Goal: Information Seeking & Learning: Find contact information

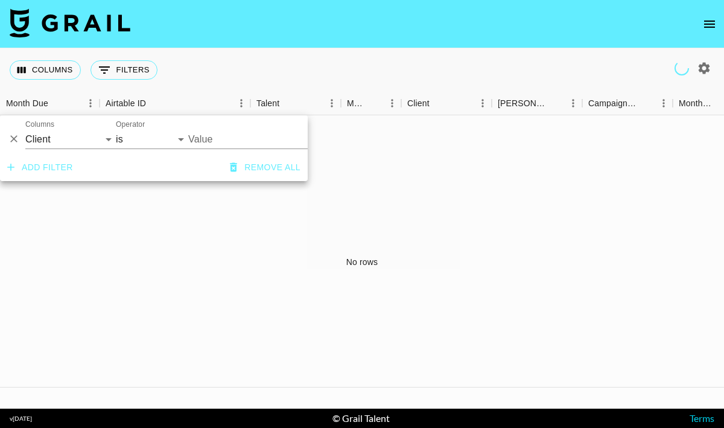
select select "clientId"
click at [208, 129] on div "Value" at bounding box center [278, 134] width 181 height 29
type input "Alo"
click at [702, 70] on icon "button" at bounding box center [704, 67] width 11 height 11
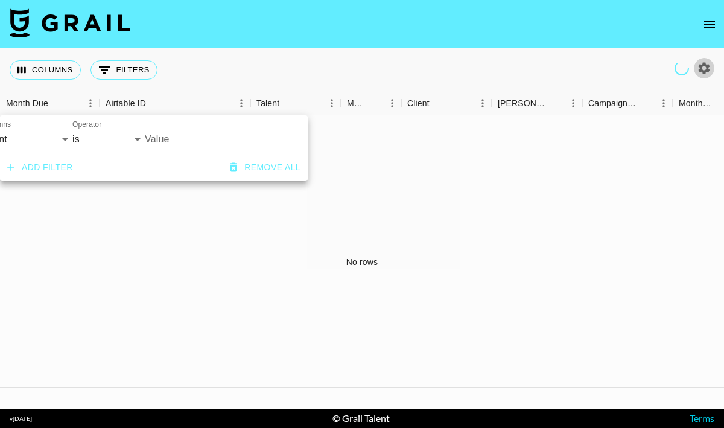
select select "May '25"
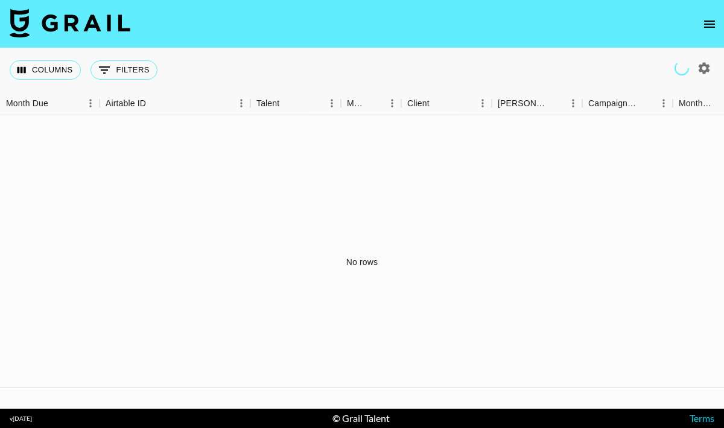
click at [360, 208] on li "All Managers (Slow)" at bounding box center [373, 214] width 177 height 12
type input "All Managers (Slow)"
click at [545, 181] on div at bounding box center [362, 214] width 724 height 428
click at [133, 69] on button "0 Filters" at bounding box center [124, 69] width 67 height 19
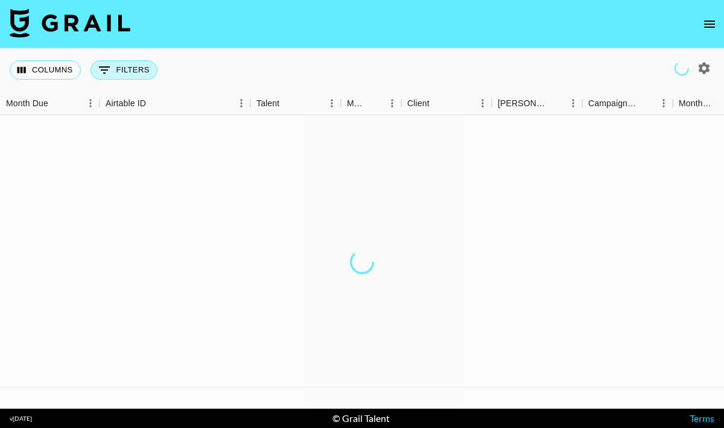
select select "clientId"
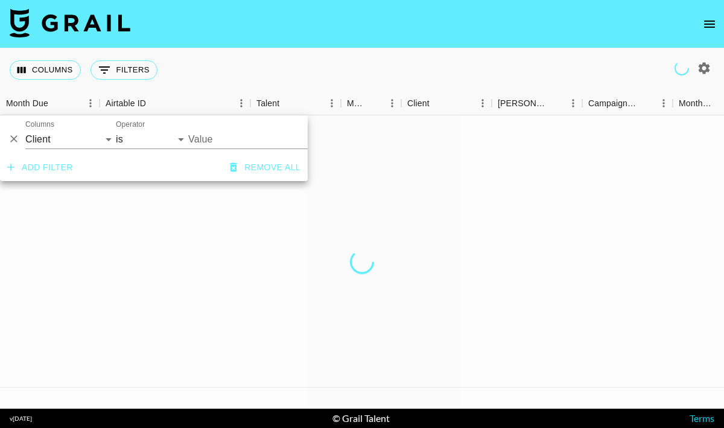
click at [222, 143] on input "Value" at bounding box center [269, 139] width 163 height 19
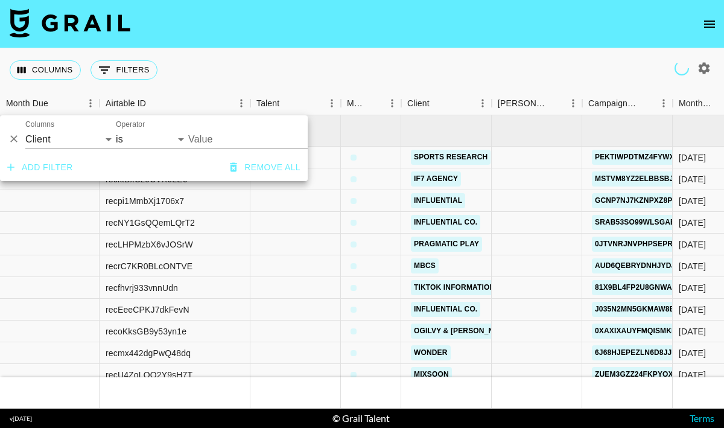
click at [223, 137] on input "Value" at bounding box center [269, 139] width 163 height 19
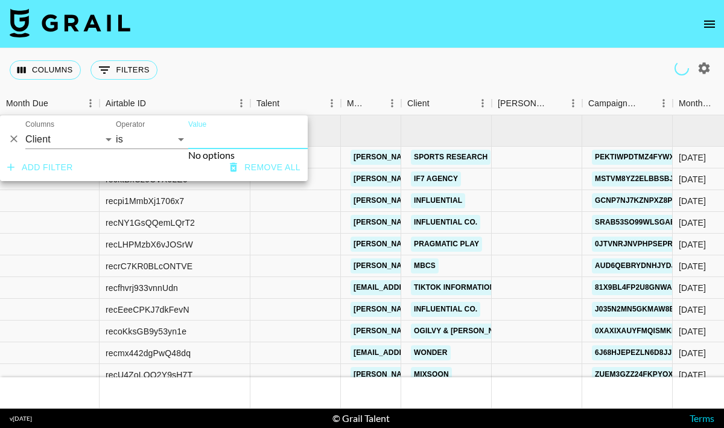
click at [235, 138] on input "Value" at bounding box center [269, 139] width 163 height 19
type input "Alo"
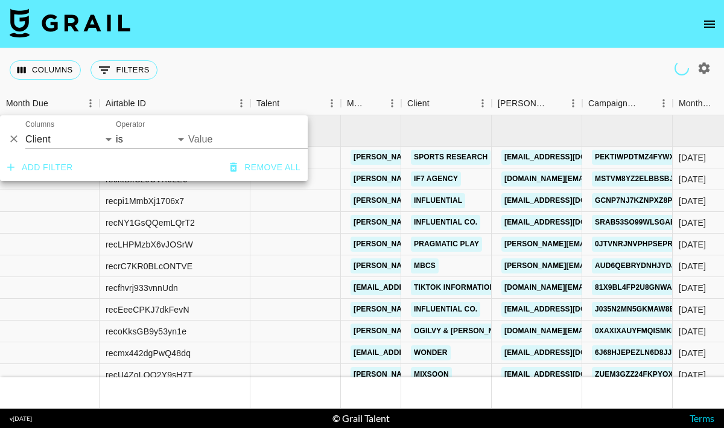
click at [235, 138] on input "Value" at bounding box center [269, 139] width 163 height 19
type input "alo"
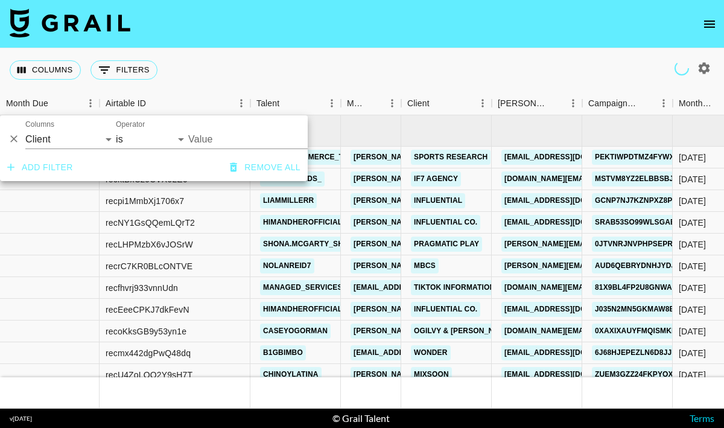
click at [704, 69] on icon "button" at bounding box center [704, 68] width 14 height 14
select select "May '25"
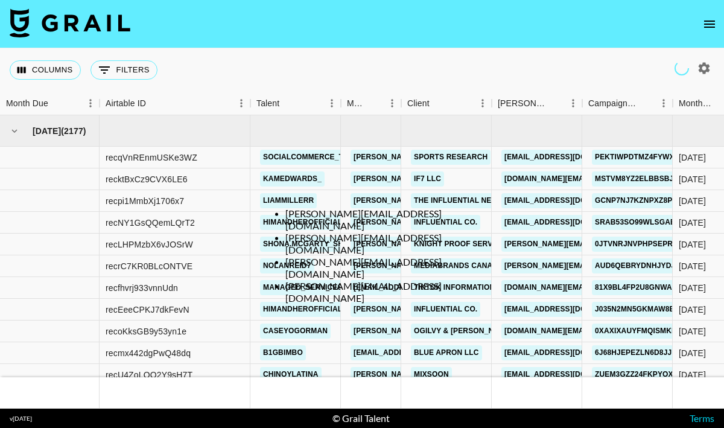
click at [380, 256] on li "hannah@grail-talent.com" at bounding box center [373, 268] width 177 height 24
type input "hannah@grail-talent.com"
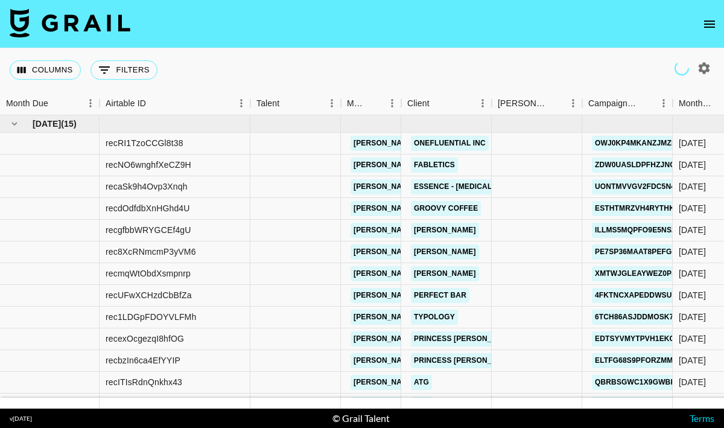
click at [514, 73] on div at bounding box center [362, 214] width 724 height 428
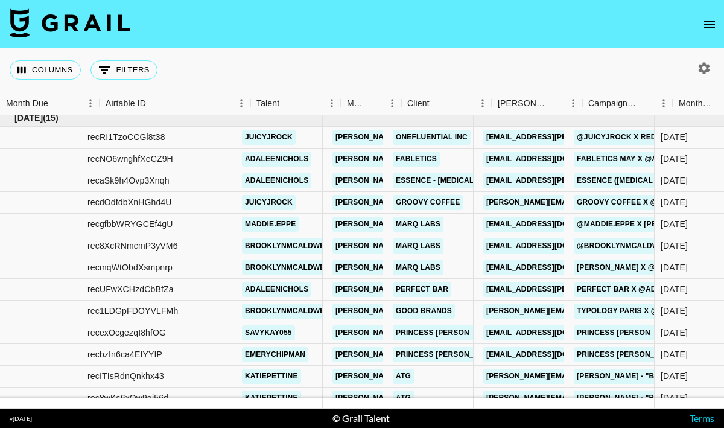
scroll to position [6, 0]
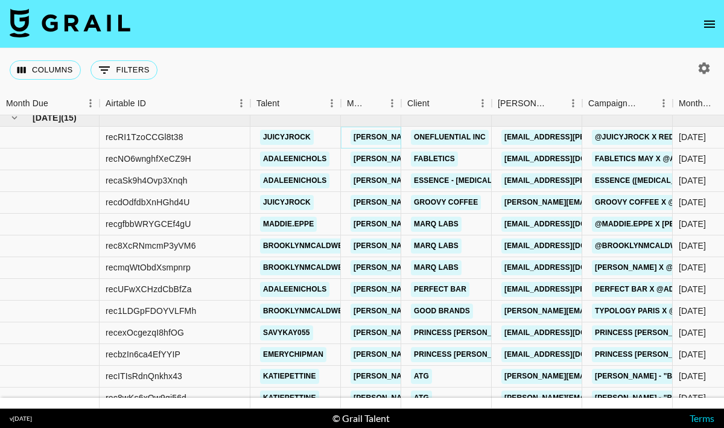
click at [372, 139] on link "hannah@grail-talent.com" at bounding box center [449, 137] width 197 height 15
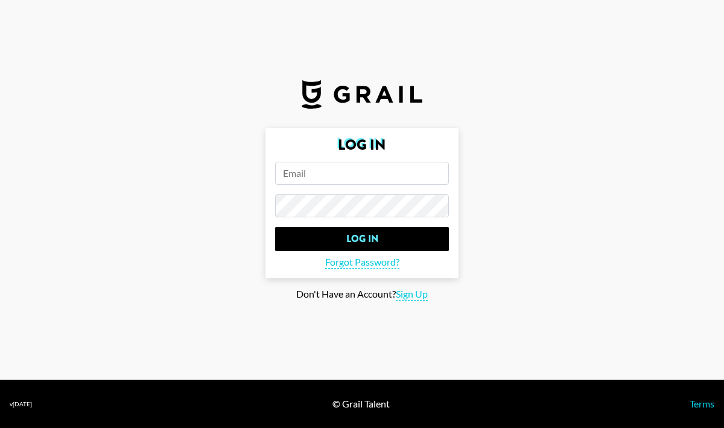
type input "alyx.wilson@grail-talent.com"
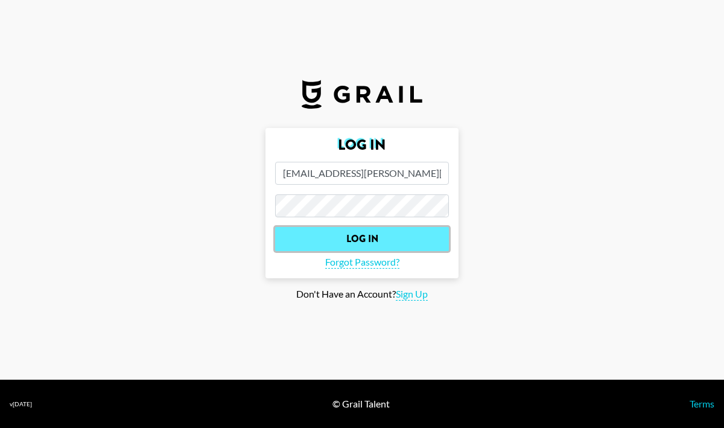
click at [378, 246] on input "Log In" at bounding box center [362, 239] width 174 height 24
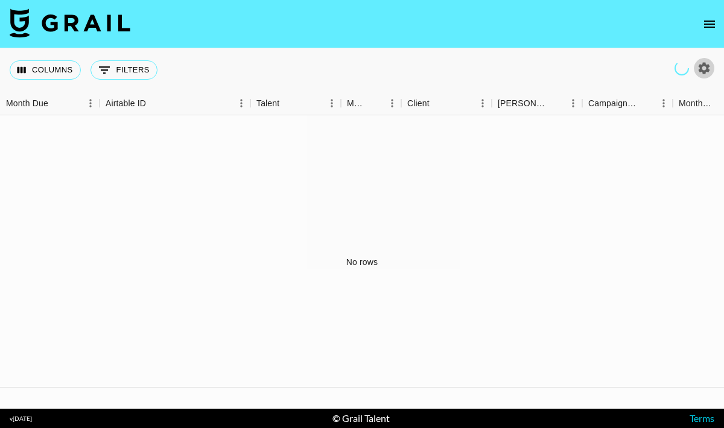
click at [707, 71] on icon "button" at bounding box center [704, 67] width 11 height 11
select select "May '25"
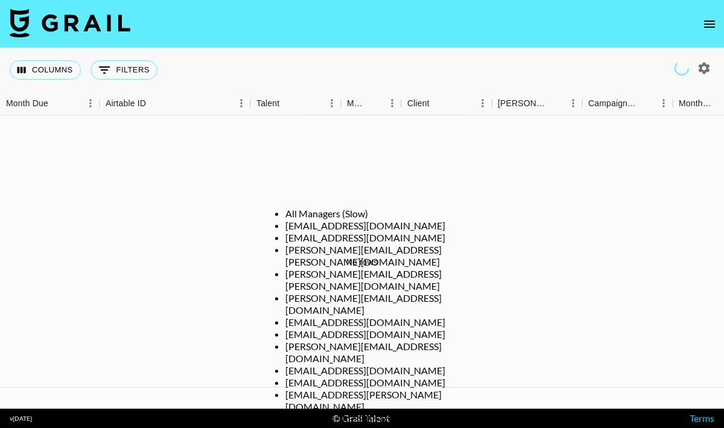
scroll to position [0, 0]
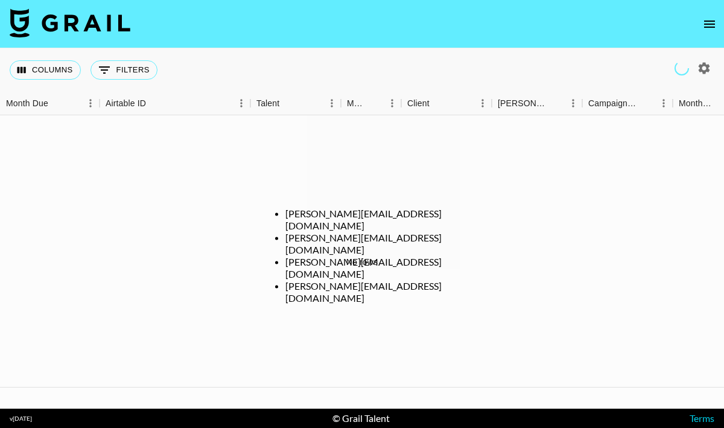
click at [340, 256] on li "hannah@grail-talent.com" at bounding box center [373, 268] width 177 height 24
type input "hannah@grail-talent.com"
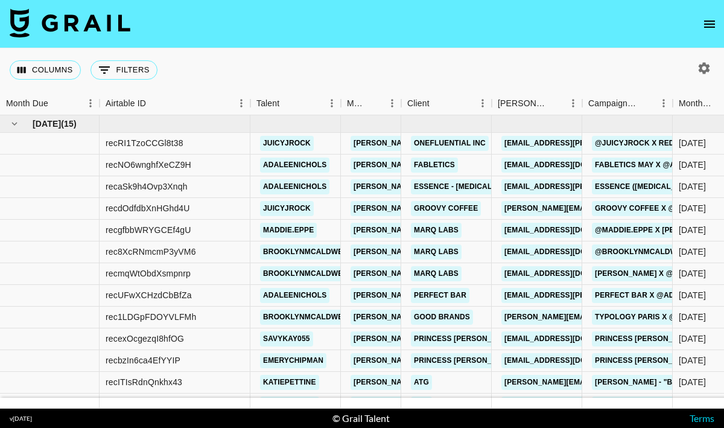
click at [376, 74] on div at bounding box center [362, 214] width 724 height 428
click at [135, 68] on button "0 Filters" at bounding box center [124, 69] width 67 height 19
select select "clientId"
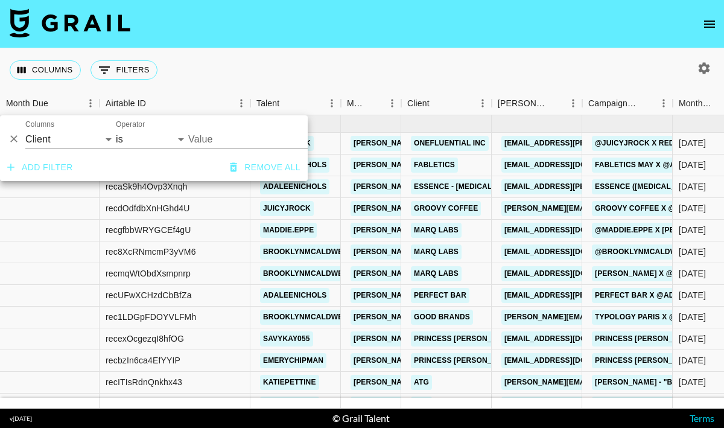
click at [301, 60] on div "Columns 0 Filters + Booking" at bounding box center [362, 69] width 724 height 43
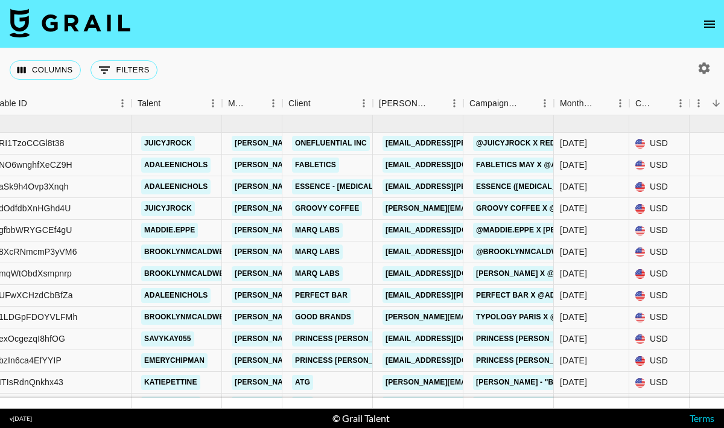
scroll to position [0, 129]
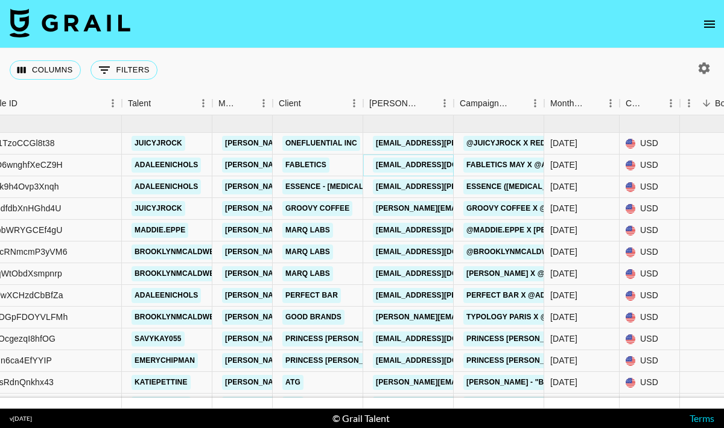
click at [390, 171] on link "MGaboian@fabletics.com" at bounding box center [440, 164] width 135 height 15
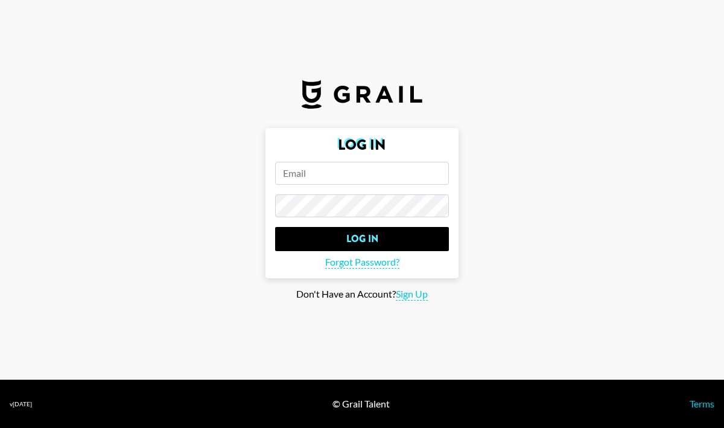
type input "alyx.wilson@grail-talent.com"
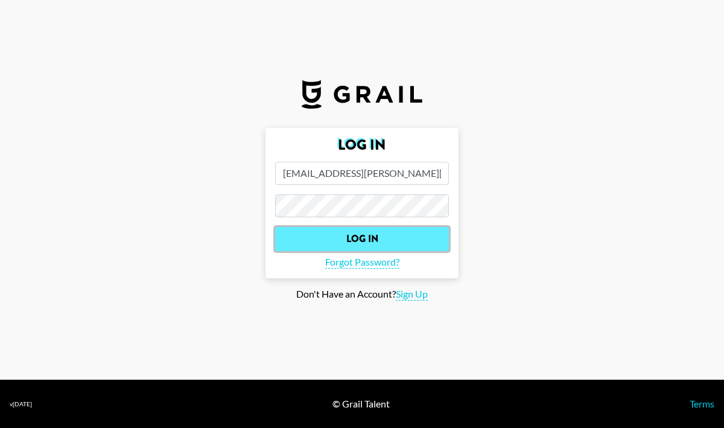
click at [389, 228] on input "Log In" at bounding box center [362, 239] width 174 height 24
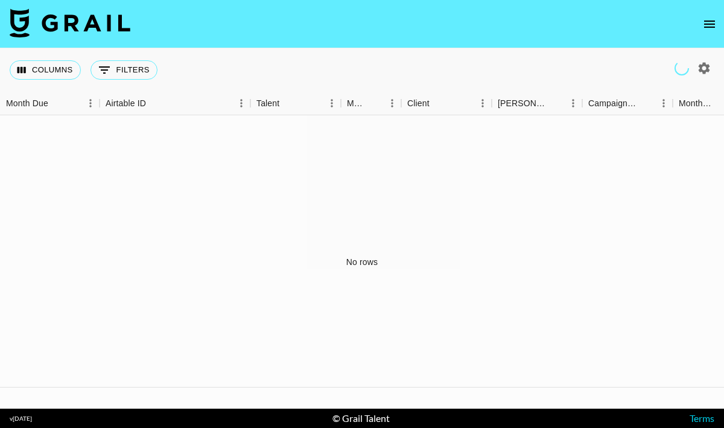
click at [705, 66] on icon "button" at bounding box center [704, 68] width 14 height 14
select select "May '25"
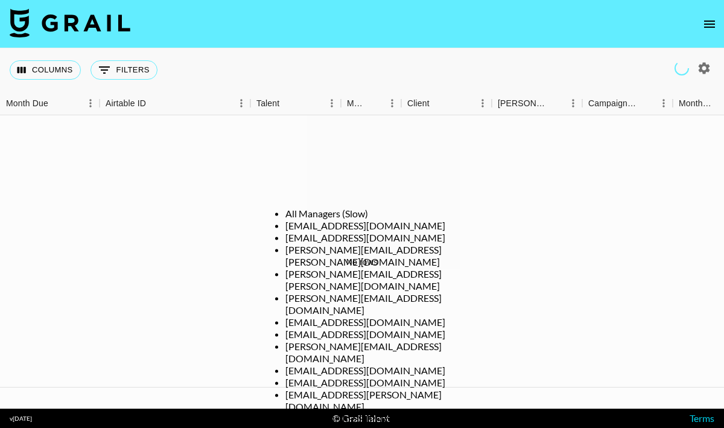
scroll to position [0, 0]
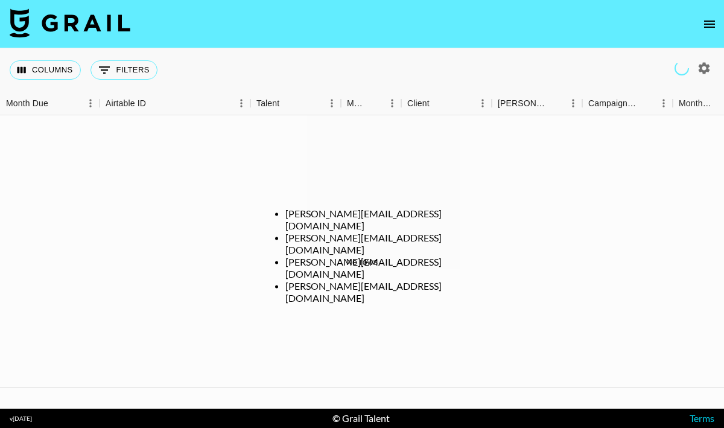
click at [369, 256] on li "hannah@grail-talent.com" at bounding box center [373, 268] width 177 height 24
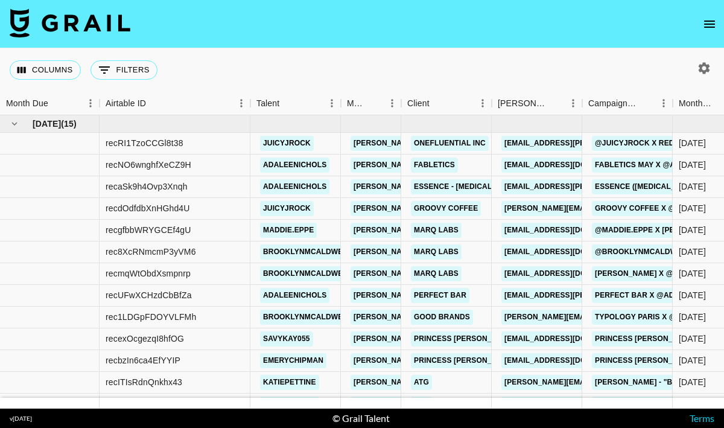
type input "hannah@grail-talent.com"
click at [410, 66] on div at bounding box center [362, 214] width 724 height 428
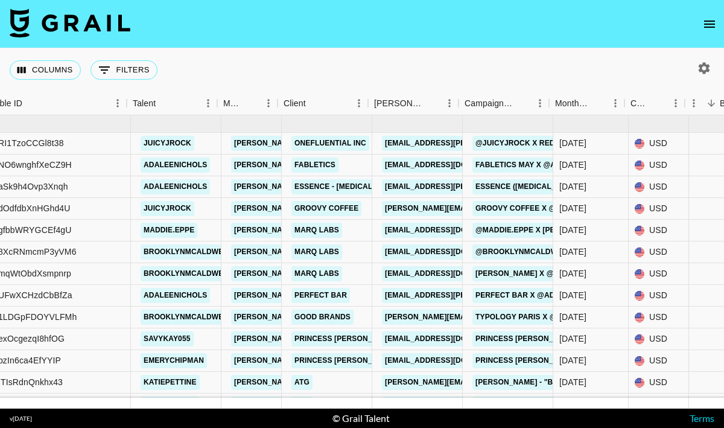
scroll to position [0, 124]
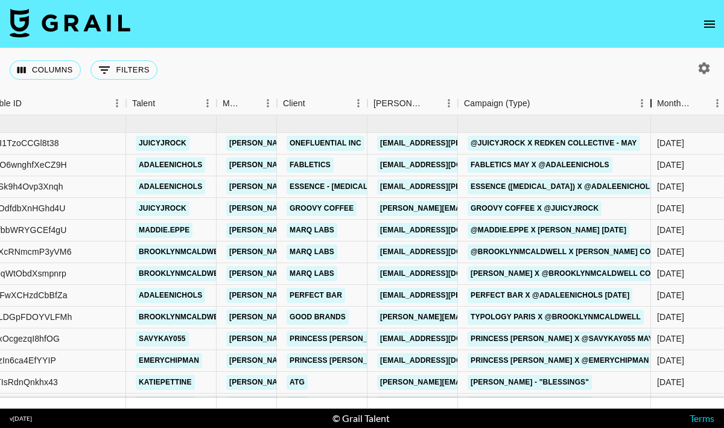
drag, startPoint x: 545, startPoint y: 103, endPoint x: 648, endPoint y: 100, distance: 102.6
click at [648, 100] on div "Campaign (Type)" at bounding box center [651, 104] width 14 height 24
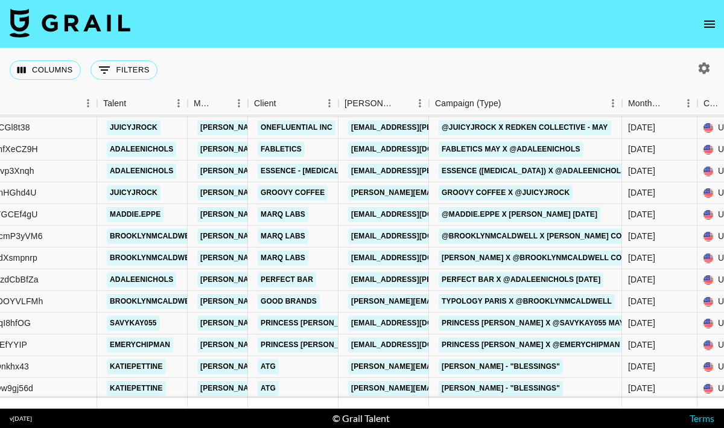
scroll to position [15, 153]
copy link "lauren@marqgroup.com"
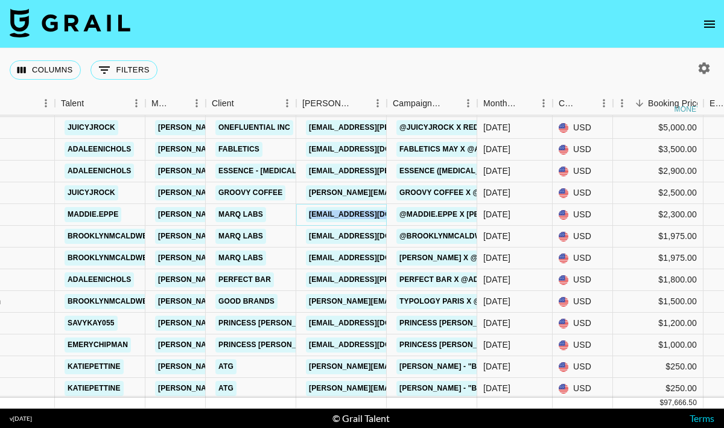
scroll to position [17, 183]
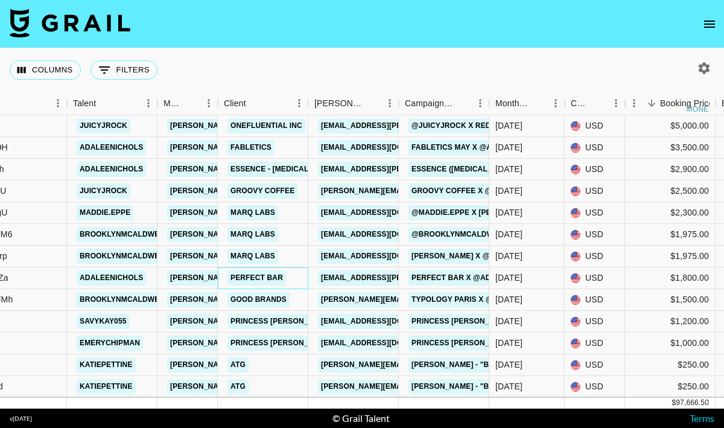
click at [292, 282] on div "Perfect Bar" at bounding box center [263, 278] width 91 height 22
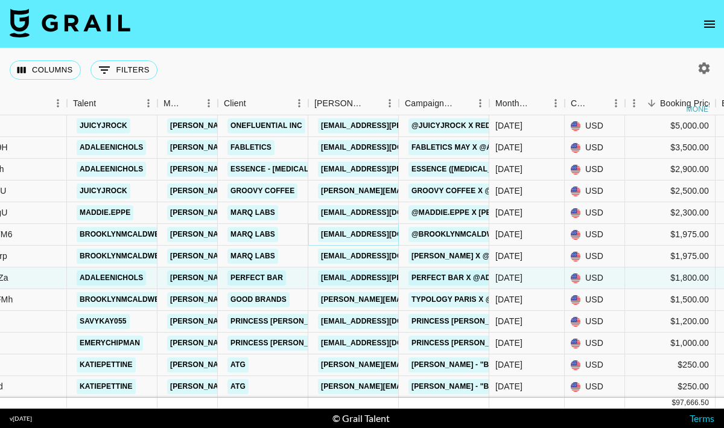
click at [349, 231] on link "lauren@marqgroup.com" at bounding box center [385, 234] width 135 height 15
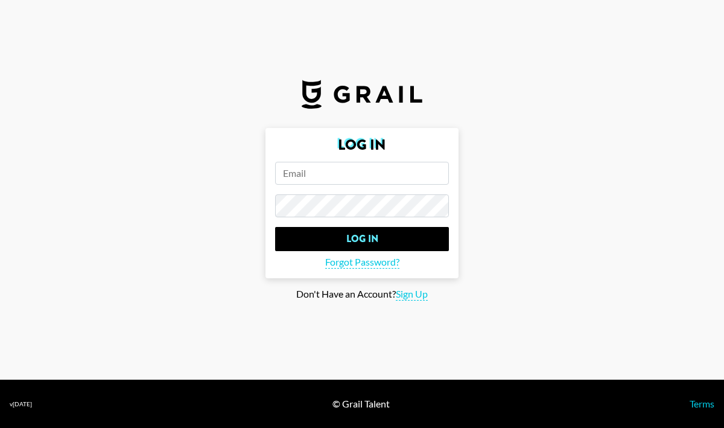
type input "alyx.wilson@grail-talent.com"
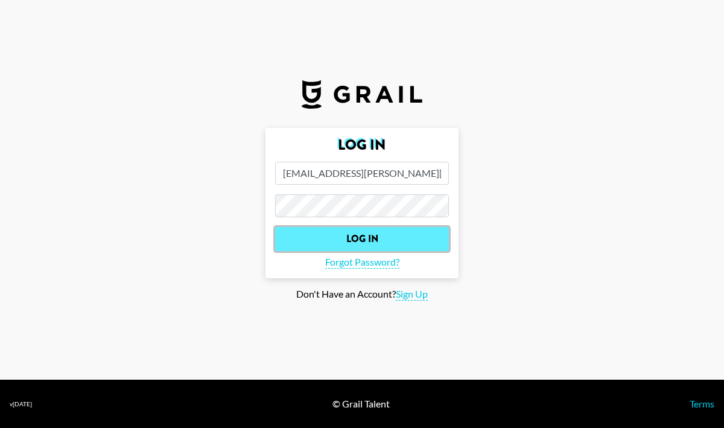
click at [418, 245] on input "Log In" at bounding box center [362, 239] width 174 height 24
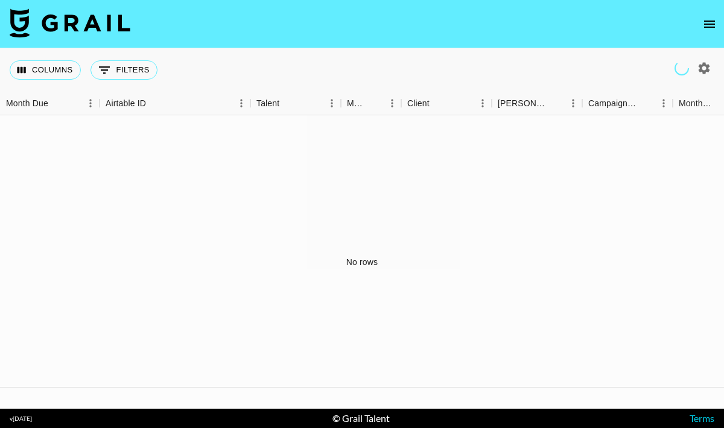
click at [702, 72] on icon "button" at bounding box center [704, 68] width 14 height 14
select select "May '25"
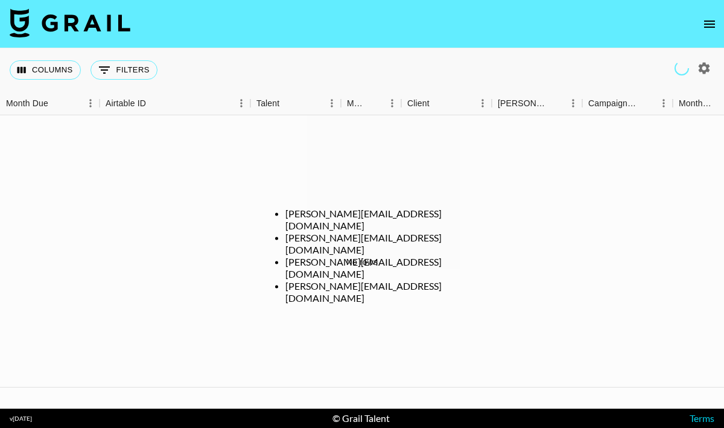
click at [346, 256] on li "hannah@grail-talent.com" at bounding box center [373, 268] width 177 height 24
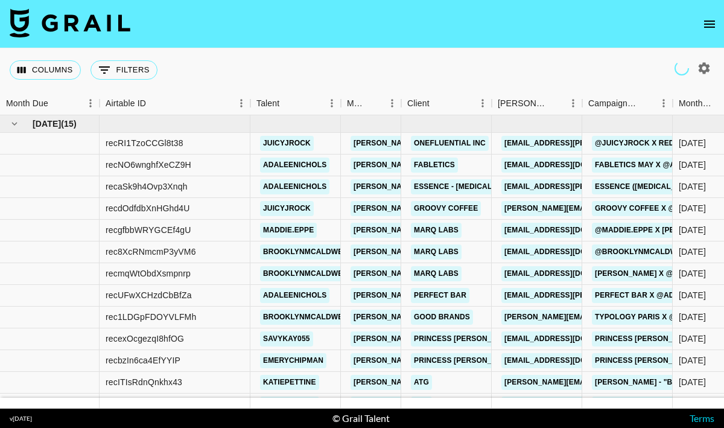
type input "hannah@grail-talent.com"
click at [422, 52] on div at bounding box center [362, 214] width 724 height 428
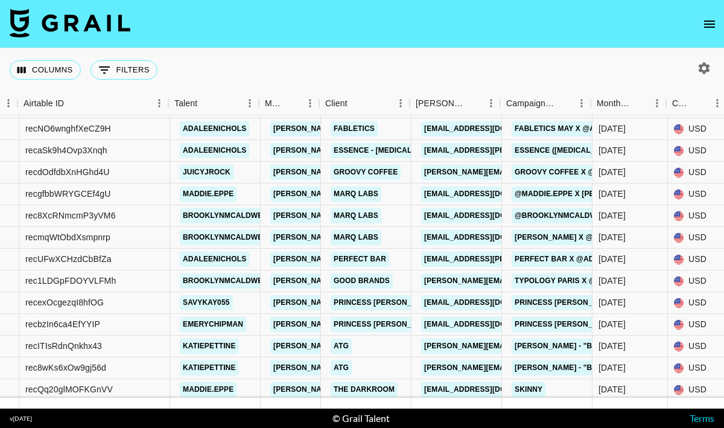
scroll to position [36, 86]
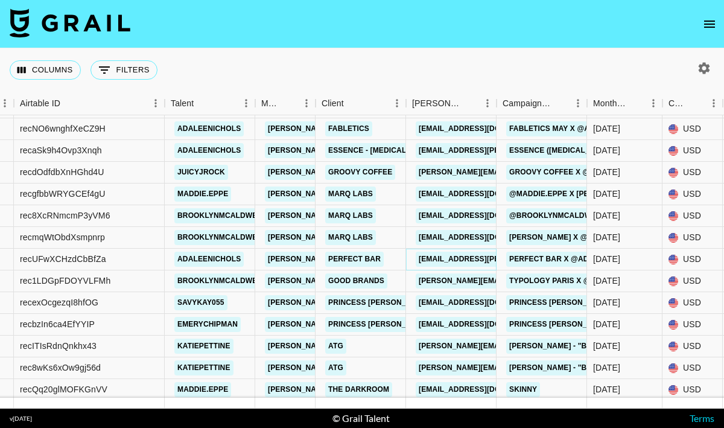
drag, startPoint x: 459, startPoint y: 257, endPoint x: 428, endPoint y: 259, distance: 30.8
click at [428, 259] on link "kayla.kornitsky@villagemarketing.com" at bounding box center [514, 259] width 197 height 15
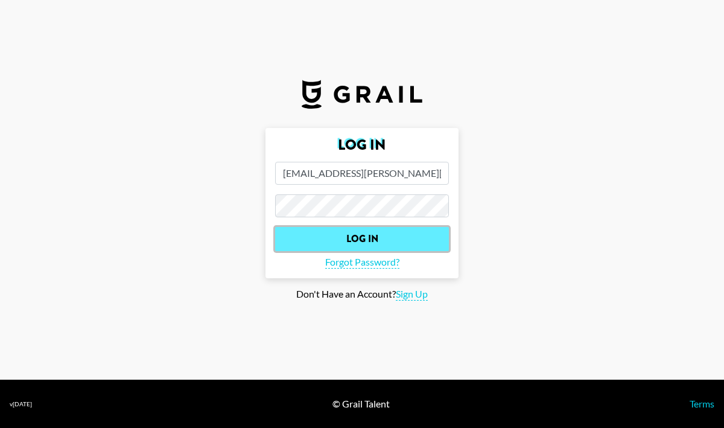
click at [325, 246] on input "Log In" at bounding box center [362, 239] width 174 height 24
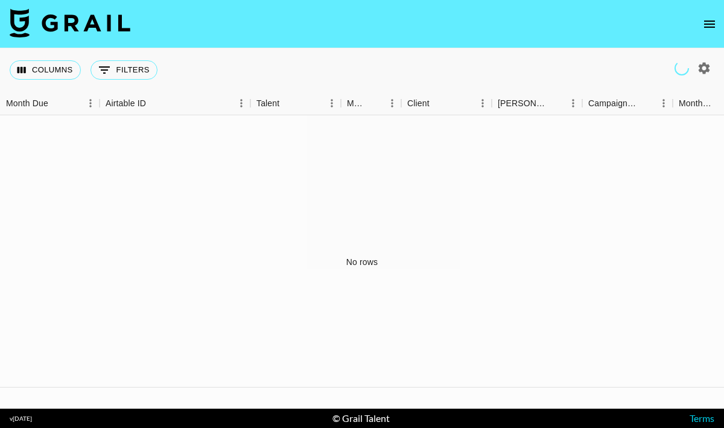
click at [703, 64] on icon "button" at bounding box center [704, 67] width 11 height 11
select select "May '25"
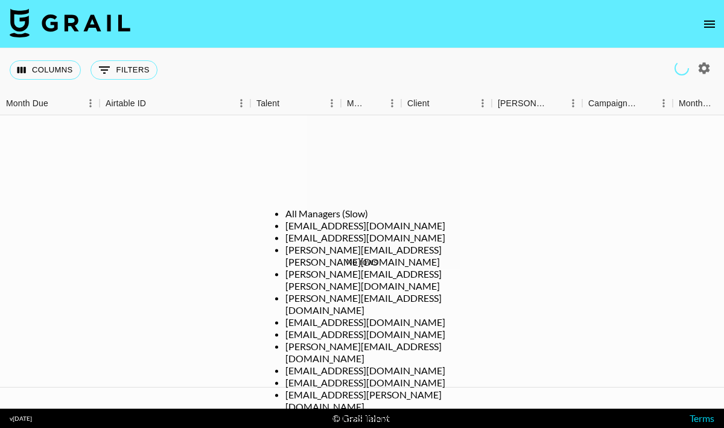
scroll to position [0, 0]
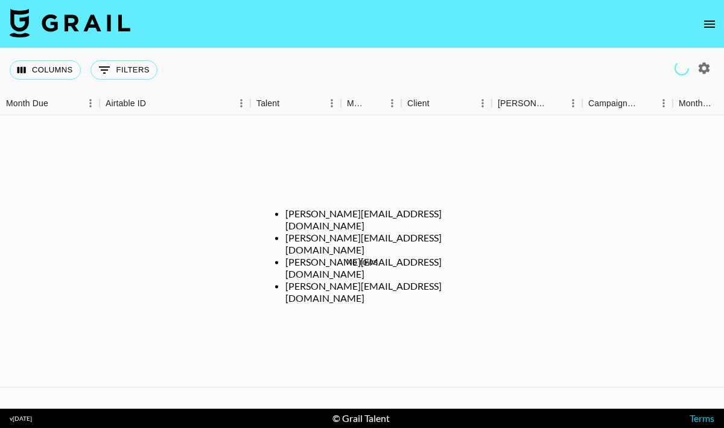
click at [343, 256] on li "hannah@grail-talent.com" at bounding box center [373, 268] width 177 height 24
type input "hannah@grail-talent.com"
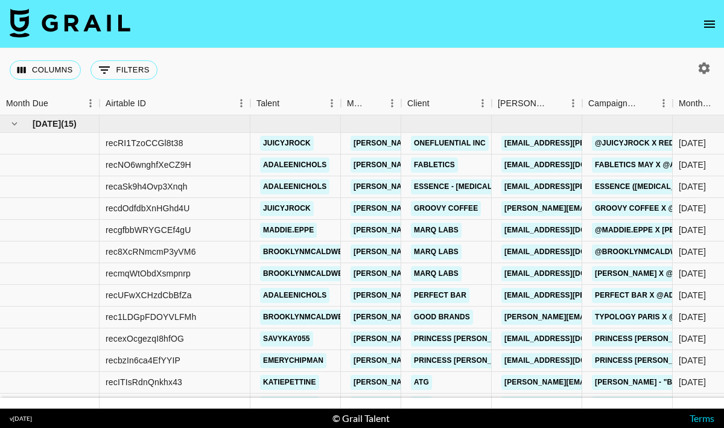
click at [442, 76] on div at bounding box center [362, 214] width 724 height 428
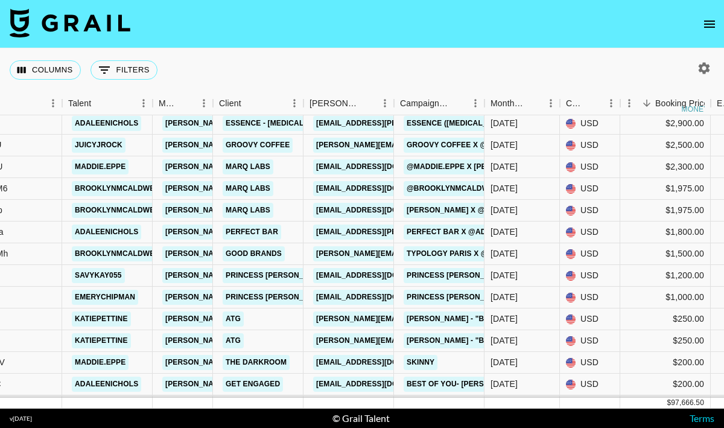
scroll to position [63, 197]
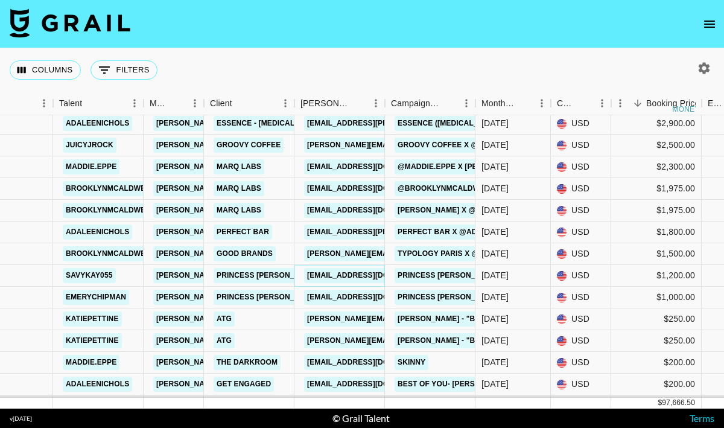
click at [326, 272] on link "pr@princesspolly.com.au" at bounding box center [371, 275] width 135 height 15
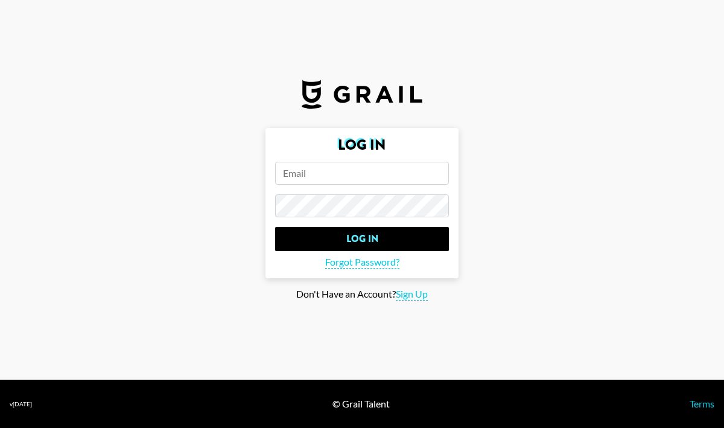
type input "alyx.wilson@grail-talent.com"
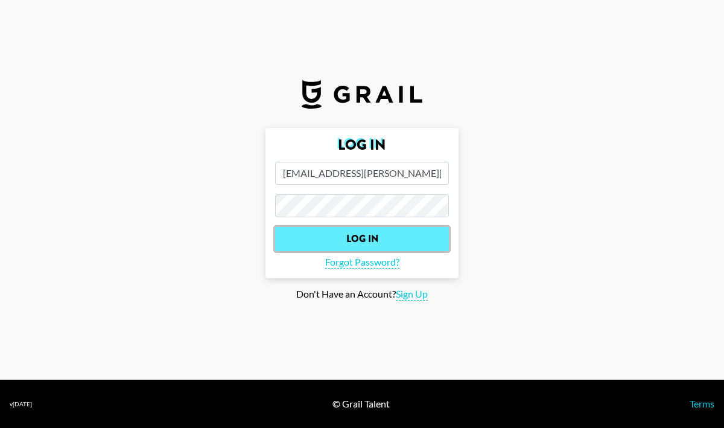
click at [351, 235] on input "Log In" at bounding box center [362, 239] width 174 height 24
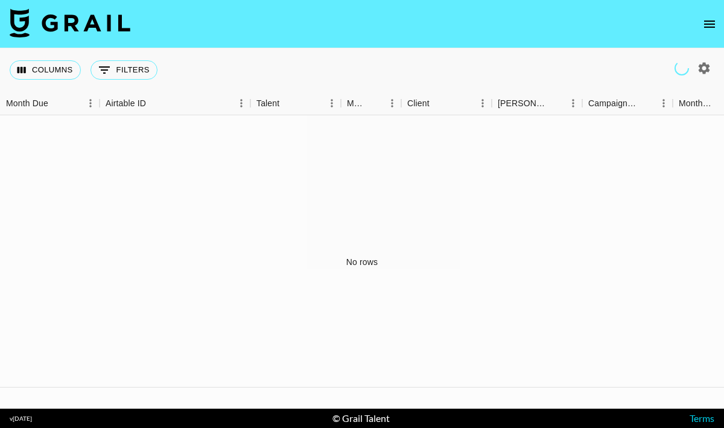
click at [701, 68] on icon "button" at bounding box center [704, 67] width 11 height 11
select select "May '25"
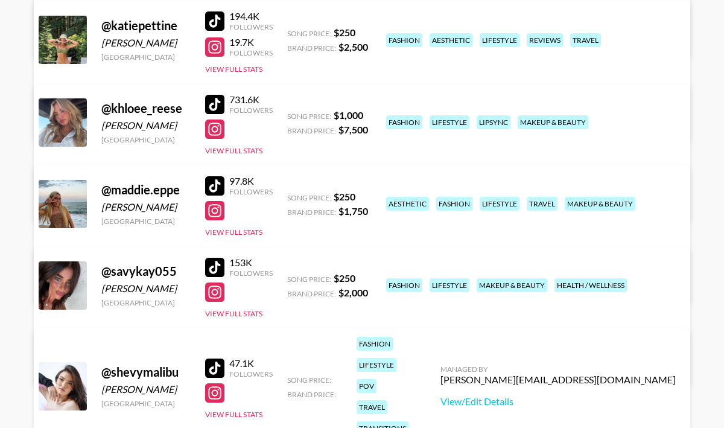
scroll to position [571, 0]
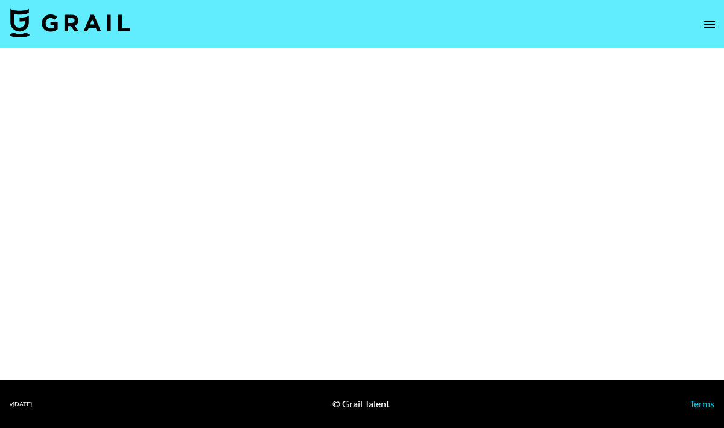
select select "Brand"
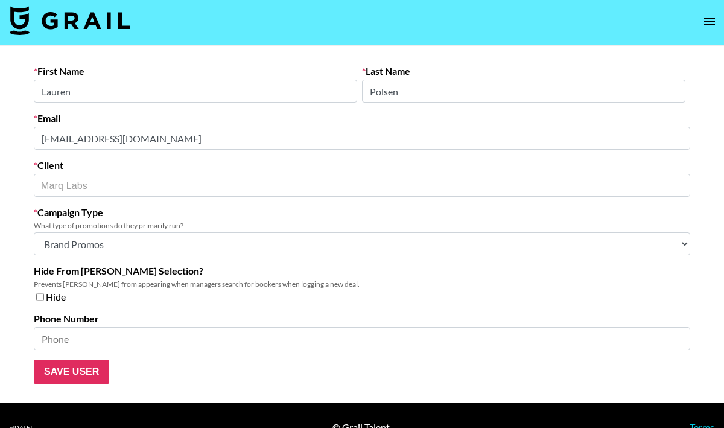
scroll to position [5, 0]
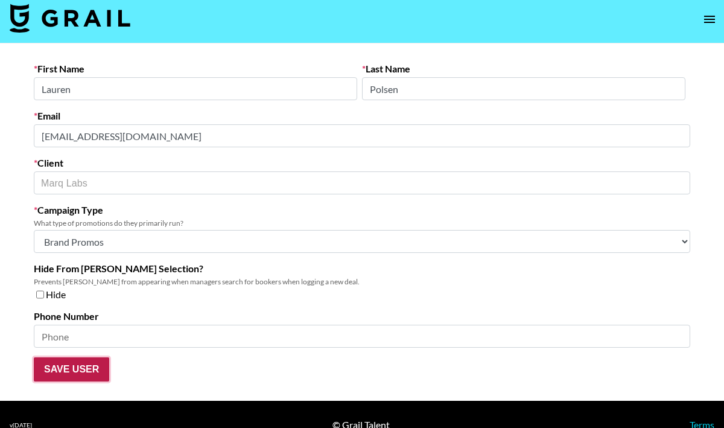
click at [60, 361] on input "Save User" at bounding box center [71, 369] width 75 height 24
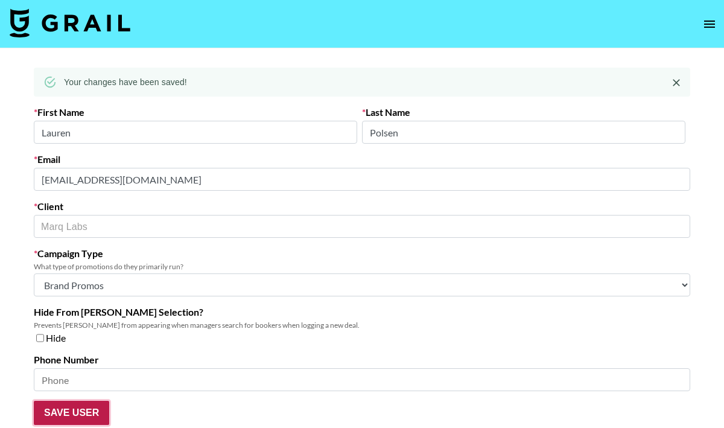
scroll to position [2, 0]
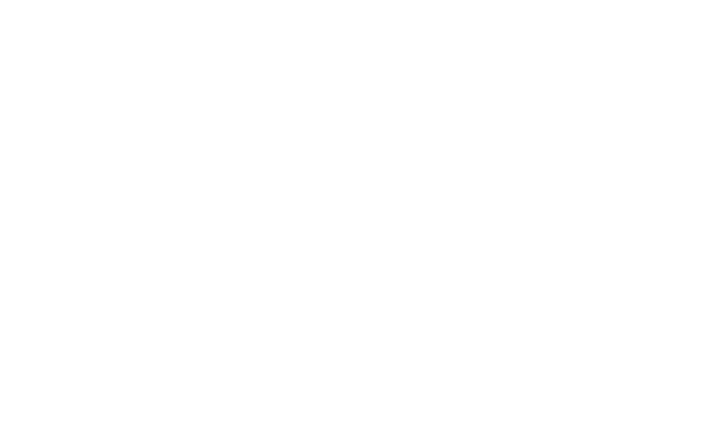
select select "Brand"
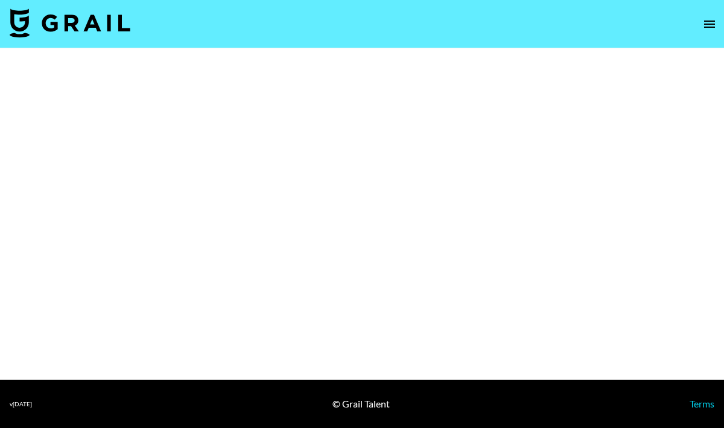
select select "Brand"
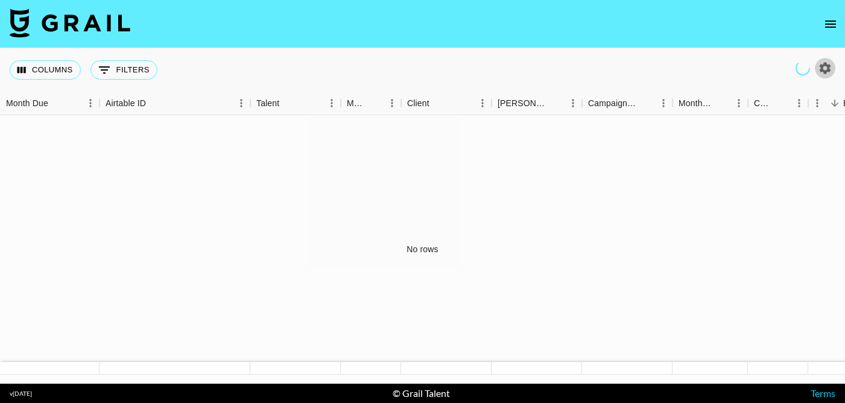
click at [818, 70] on icon "button" at bounding box center [825, 68] width 14 height 14
select select "May '25"
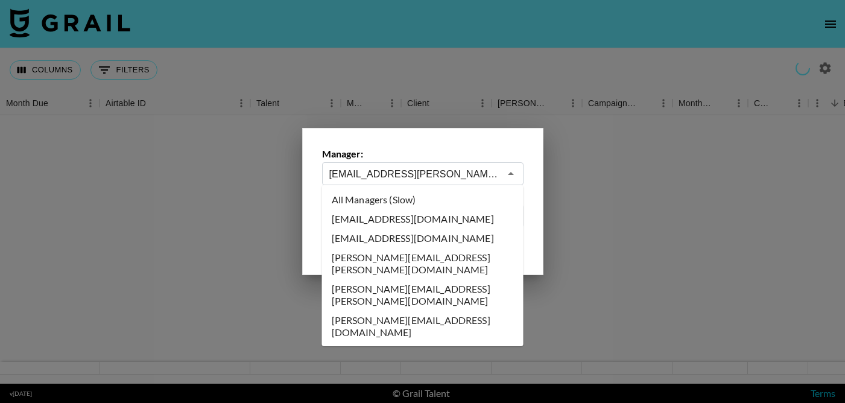
click at [466, 171] on input "alyx.wilson@grail-talent.com" at bounding box center [414, 174] width 171 height 14
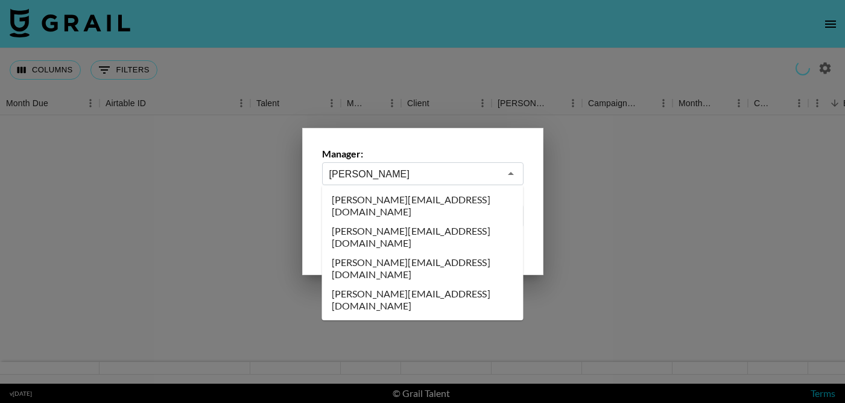
click at [442, 253] on li "hannah@grail-talent.com" at bounding box center [423, 268] width 202 height 31
type input "hannah@grail-talent.com"
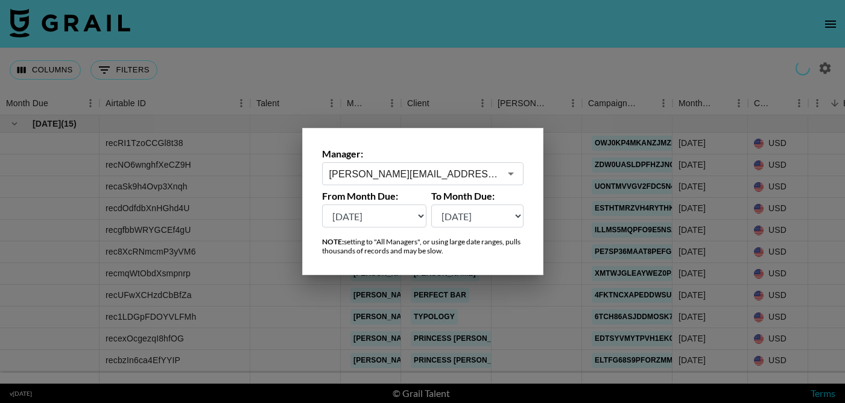
click at [579, 52] on div at bounding box center [422, 201] width 845 height 403
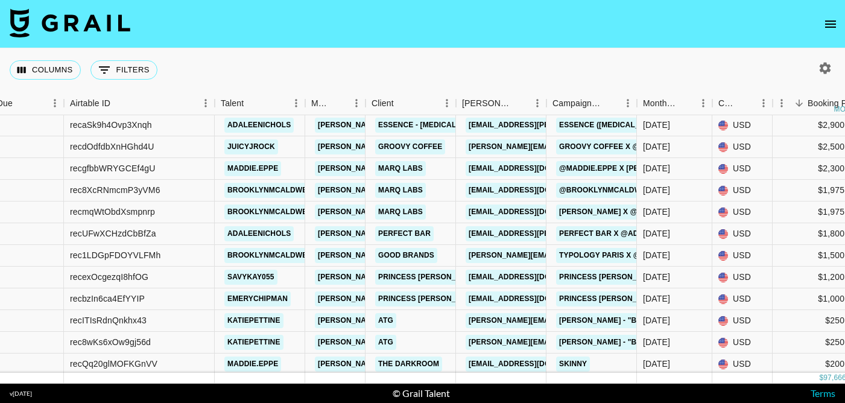
scroll to position [65, 36]
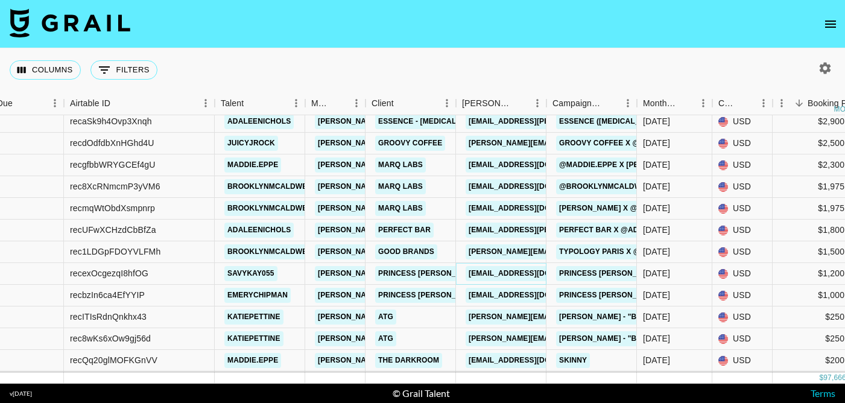
click at [480, 270] on link "pr@princesspolly.com.au" at bounding box center [533, 273] width 135 height 15
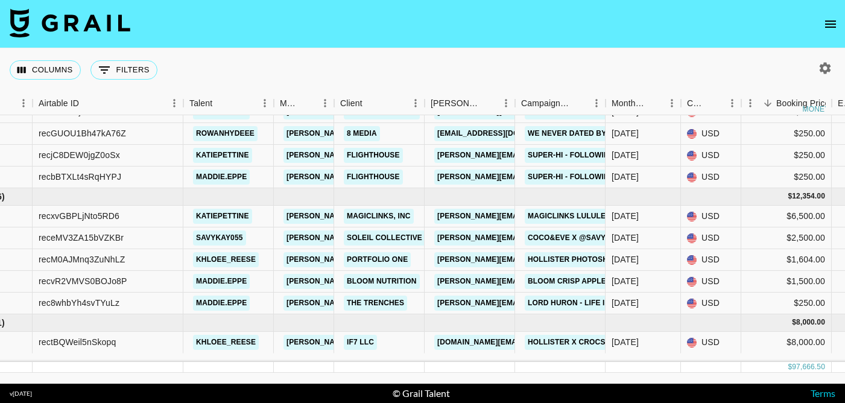
scroll to position [801, 67]
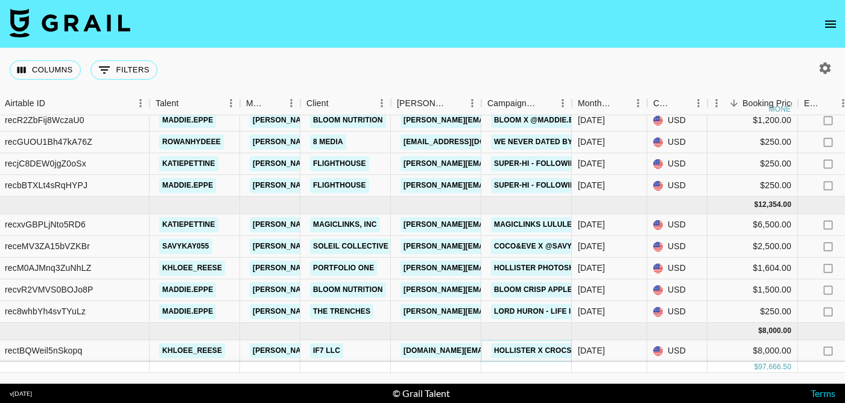
click at [545, 352] on link "Hollister x Crocs" at bounding box center [533, 350] width 84 height 15
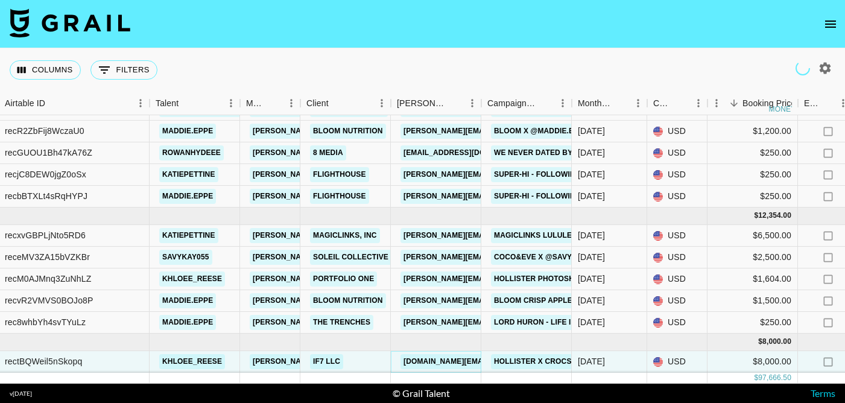
click at [427, 360] on link "matt.gold@if7.co" at bounding box center [498, 361] width 195 height 15
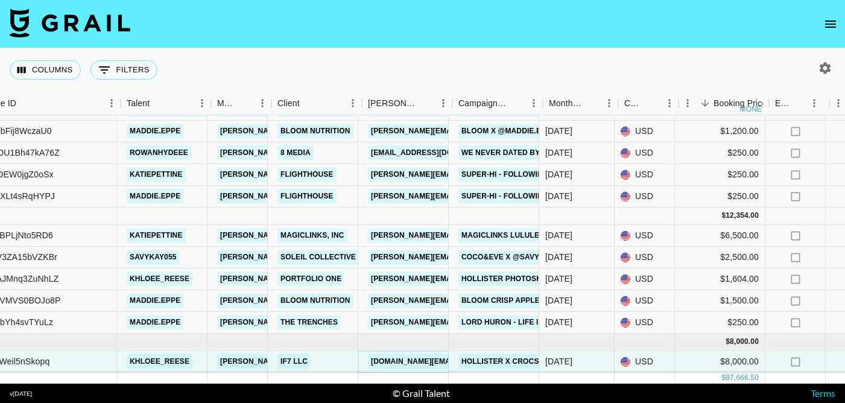
scroll to position [790, 135]
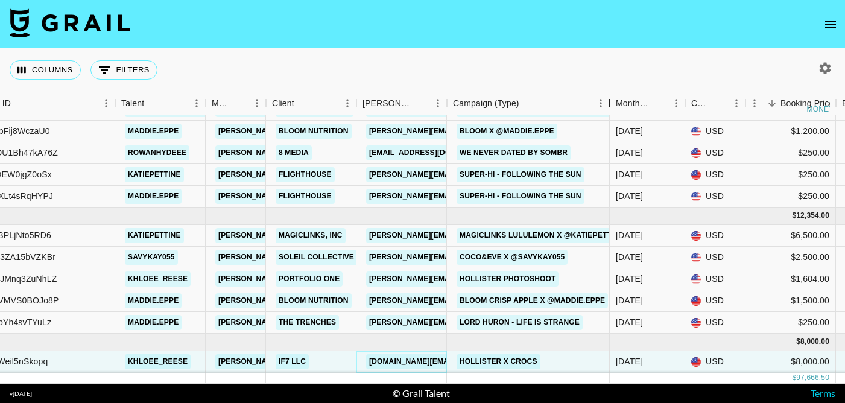
drag, startPoint x: 538, startPoint y: 103, endPoint x: 621, endPoint y: 103, distance: 83.3
click at [617, 103] on div "Campaign (Type)" at bounding box center [610, 104] width 14 height 24
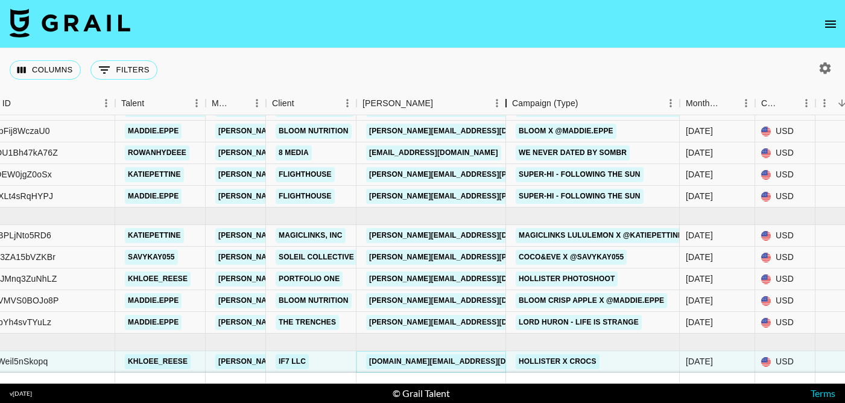
drag, startPoint x: 446, startPoint y: 104, endPoint x: 500, endPoint y: 104, distance: 53.1
click at [500, 104] on div "Booker" at bounding box center [506, 104] width 14 height 24
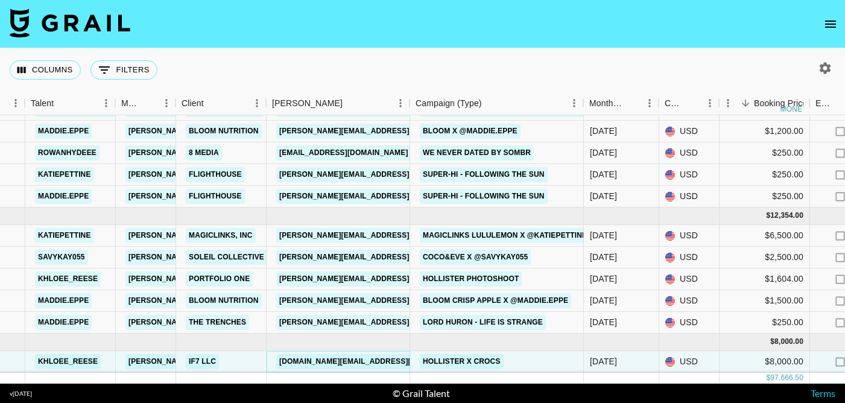
scroll to position [790, 225]
click at [361, 279] on link "karina@portfolioone.com" at bounding box center [374, 279] width 197 height 15
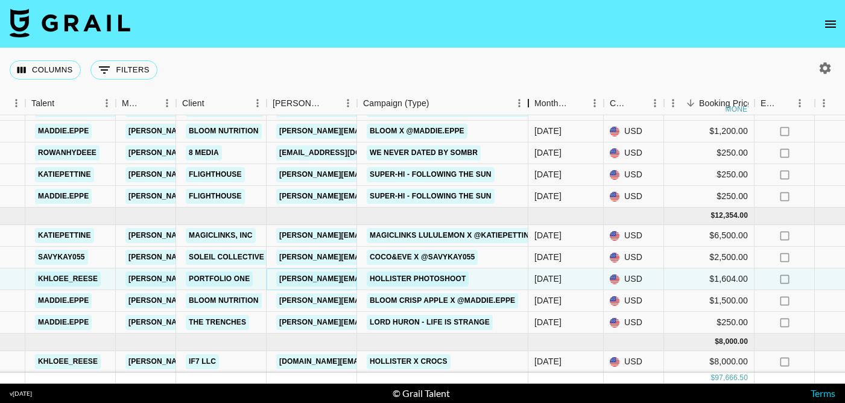
drag, startPoint x: 446, startPoint y: 96, endPoint x: 527, endPoint y: 93, distance: 80.9
click at [527, 93] on div "Campaign (Type)" at bounding box center [528, 104] width 14 height 24
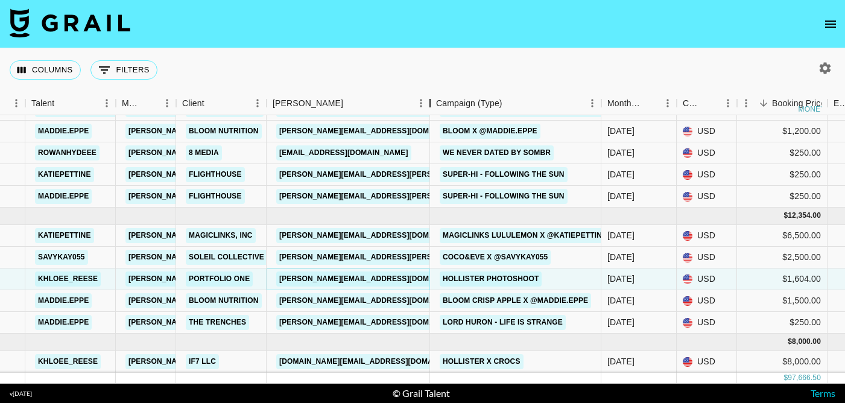
drag, startPoint x: 356, startPoint y: 101, endPoint x: 429, endPoint y: 102, distance: 73.0
click at [429, 102] on div "Booker" at bounding box center [430, 104] width 14 height 24
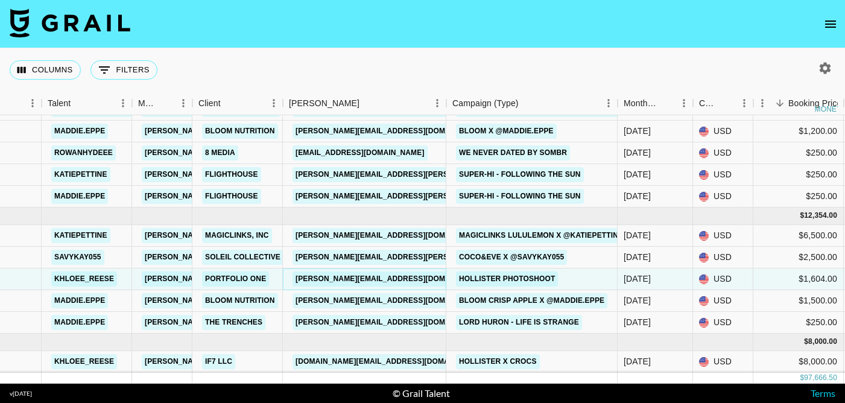
scroll to position [790, 217]
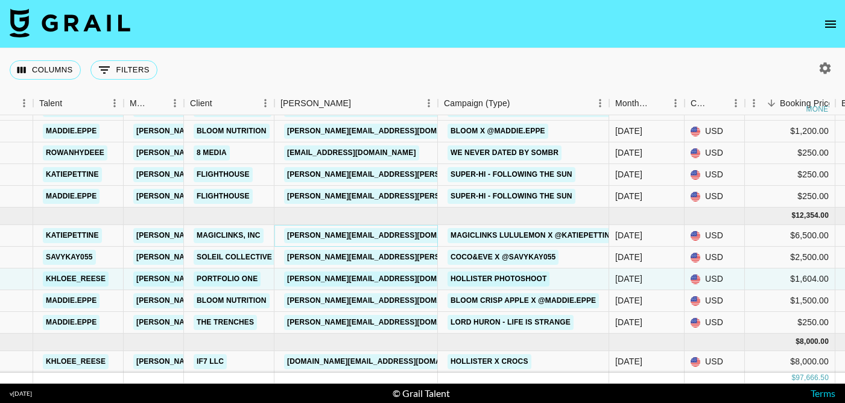
click at [399, 235] on link "amelia.schmarzo@magiclinks.com" at bounding box center [382, 235] width 197 height 15
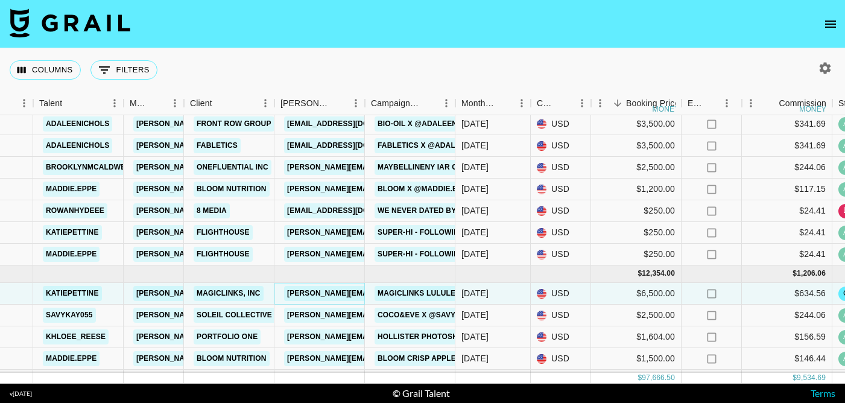
scroll to position [732, 217]
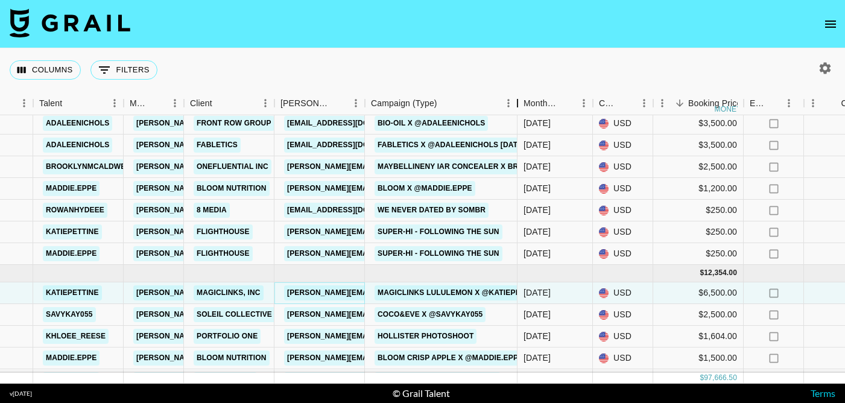
drag, startPoint x: 456, startPoint y: 109, endPoint x: 518, endPoint y: 106, distance: 62.2
click at [518, 106] on div "Campaign (Type)" at bounding box center [517, 104] width 14 height 24
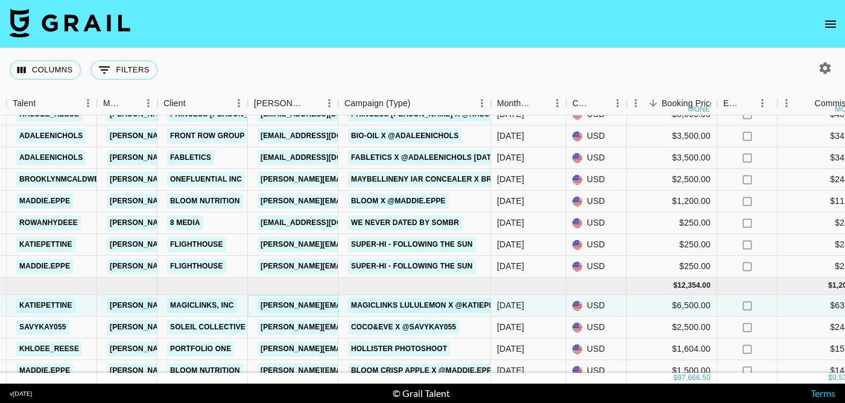
scroll to position [719, 244]
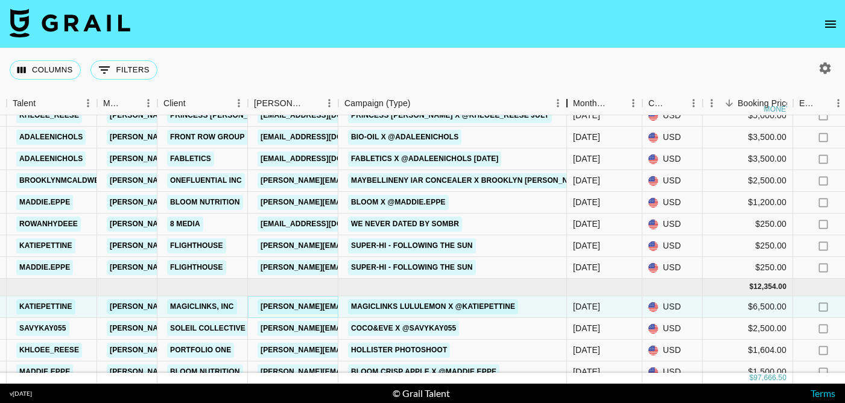
drag, startPoint x: 489, startPoint y: 109, endPoint x: 551, endPoint y: 112, distance: 62.2
click at [560, 113] on div "Campaign (Type)" at bounding box center [567, 104] width 14 height 24
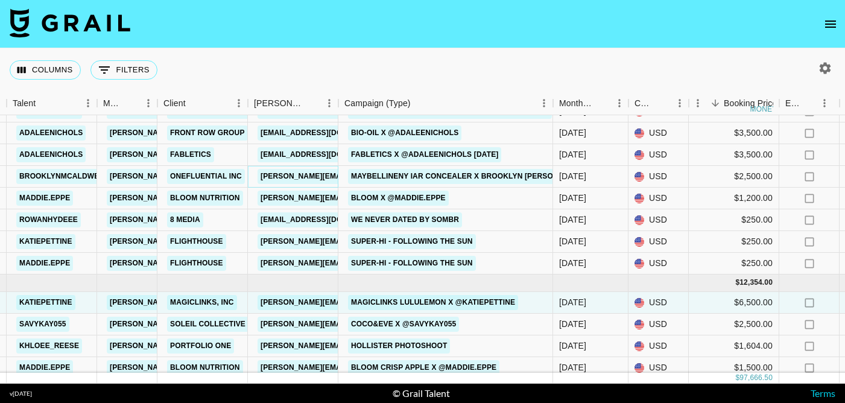
click at [316, 175] on link "ariana.corney@onefluential.com" at bounding box center [356, 176] width 197 height 15
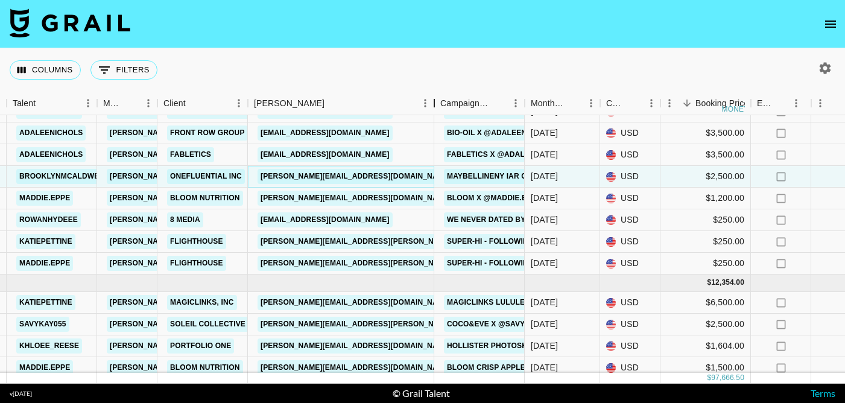
drag, startPoint x: 335, startPoint y: 110, endPoint x: 427, endPoint y: 113, distance: 91.8
click at [427, 113] on div "Booker" at bounding box center [434, 104] width 14 height 24
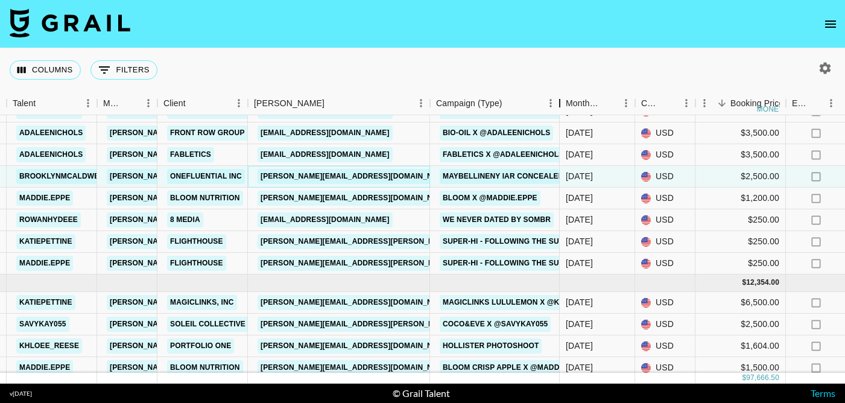
drag, startPoint x: 518, startPoint y: 104, endPoint x: 557, endPoint y: 104, distance: 38.6
click at [557, 104] on div "Campaign (Type)" at bounding box center [560, 104] width 14 height 24
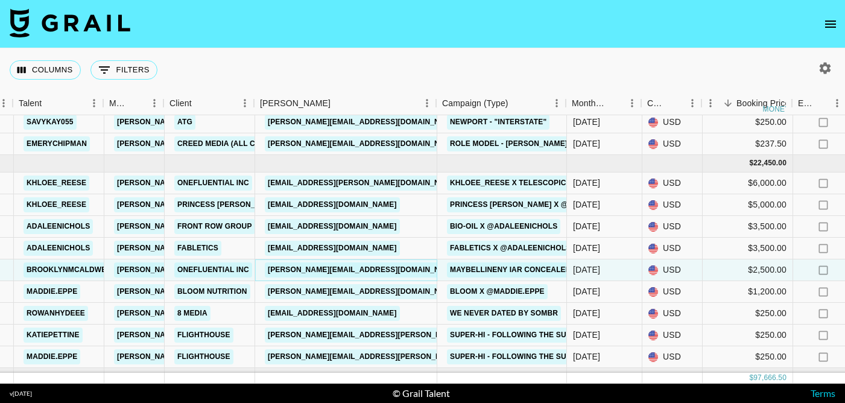
scroll to position [625, 235]
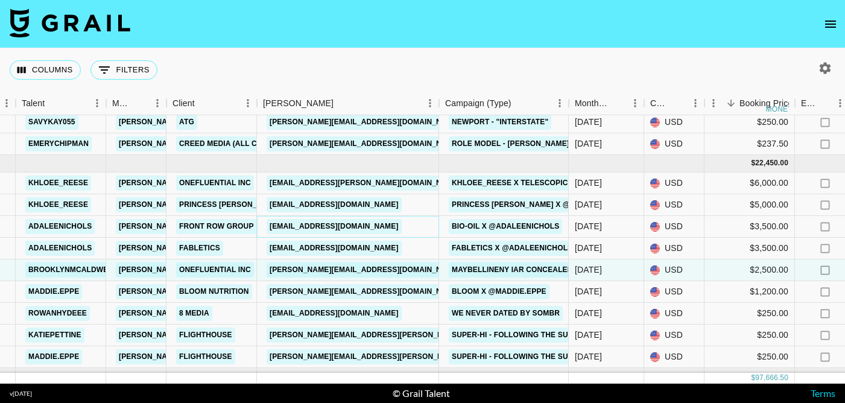
click at [392, 228] on link "kmasters@frontrowgroup.com" at bounding box center [334, 226] width 135 height 15
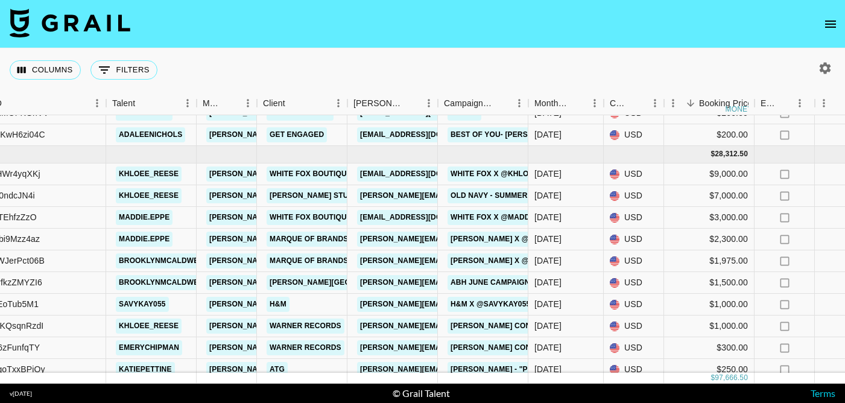
scroll to position [0, 144]
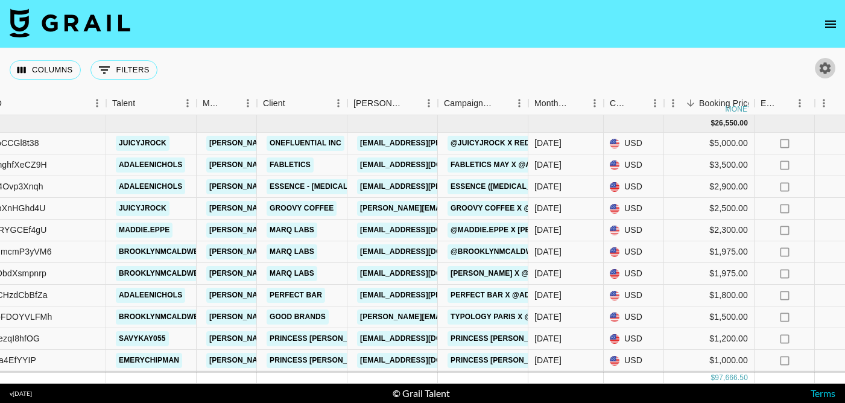
click at [830, 75] on icon "button" at bounding box center [825, 68] width 14 height 14
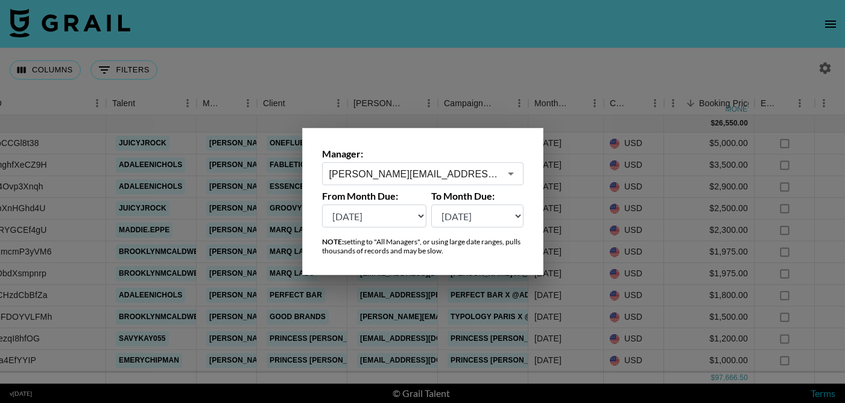
click at [418, 220] on select "Aug '26 Jul '26 Jun '26 May '26 Apr '26 Mar '26 Feb '26 Jan '26 Dec '25 Nov '25…" at bounding box center [374, 216] width 105 height 23
select select "Aug '24"
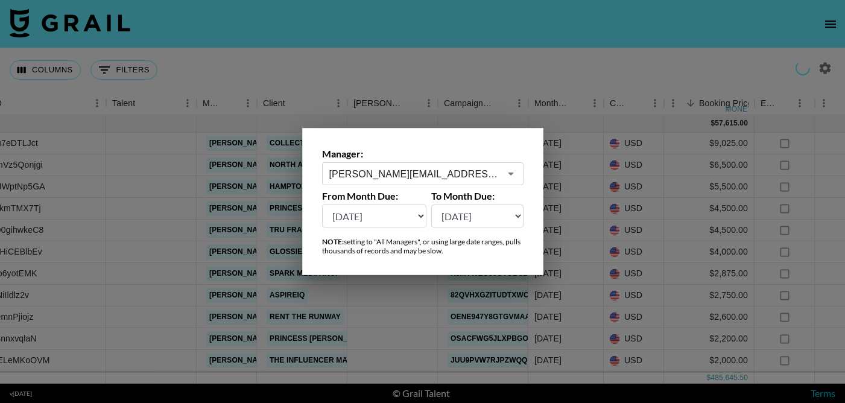
click at [474, 50] on div at bounding box center [422, 201] width 845 height 403
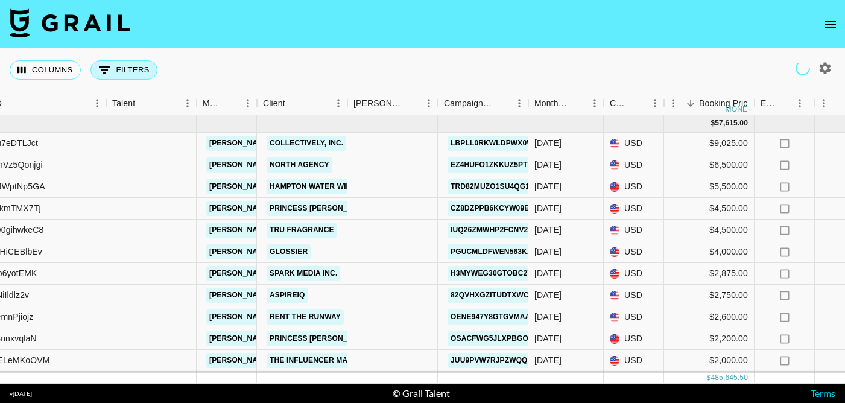
click at [118, 71] on button "0 Filters" at bounding box center [124, 69] width 67 height 19
select select "clientId"
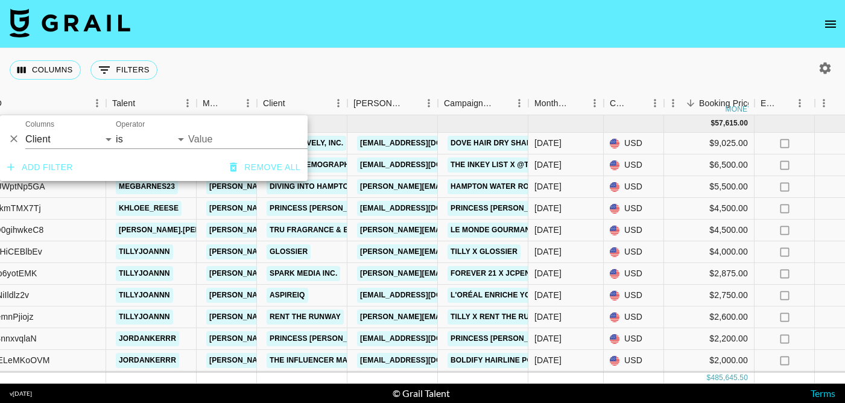
click at [220, 135] on input "Value" at bounding box center [269, 139] width 163 height 19
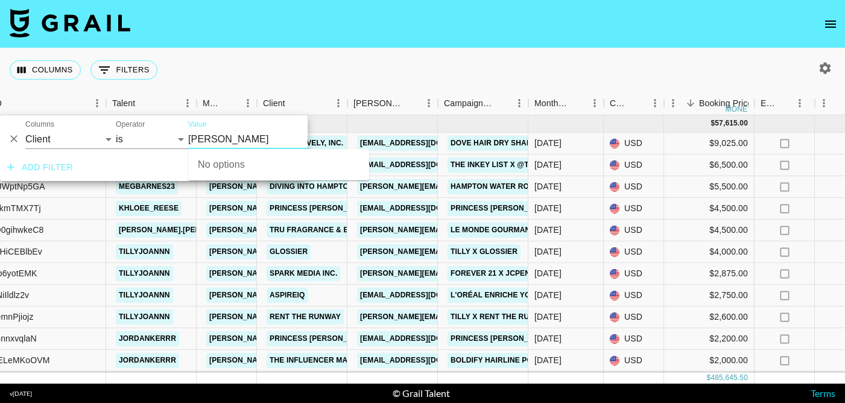
type input "Alo"
click at [220, 156] on li "alo yoga" at bounding box center [278, 163] width 181 height 19
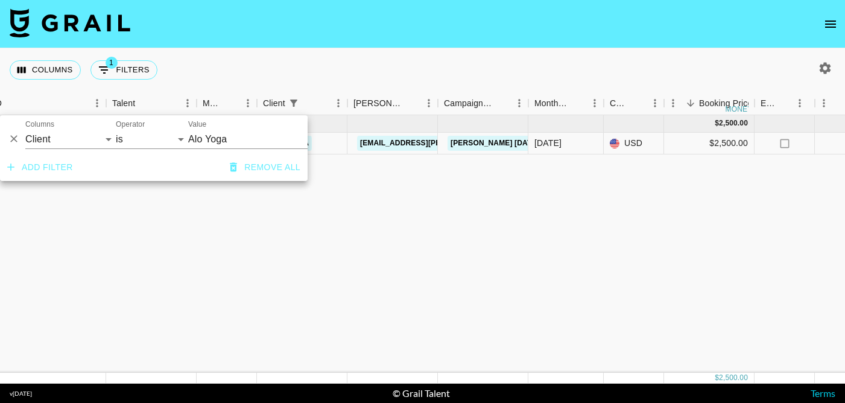
click at [360, 269] on div "Dec '24 ( 1 ) $ 2,500.00 $ 244.06 recMsqnpXfz34aHOG juicyjrock hannah@grail-tal…" at bounding box center [857, 244] width 2003 height 258
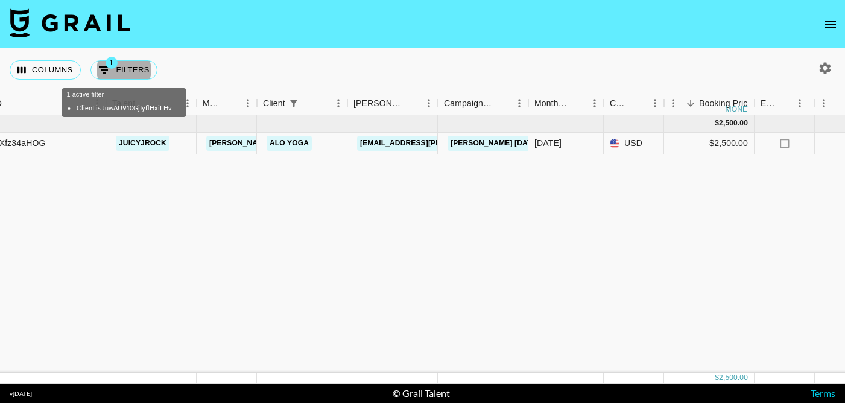
click at [395, 180] on div "Dec '24 ( 1 ) $ 2,500.00 $ 244.06 recMsqnpXfz34aHOG juicyjrock hannah@grail-tal…" at bounding box center [857, 244] width 2003 height 258
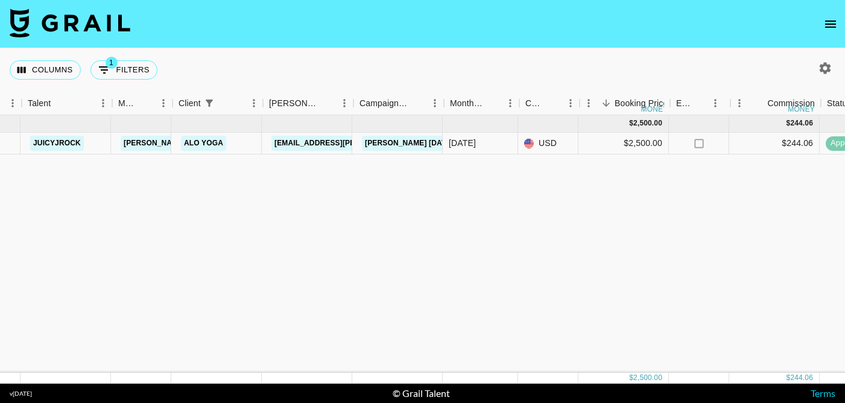
scroll to position [0, 227]
click at [296, 145] on link "Kayla.Hanson@aloyoga.com" at bounding box center [372, 143] width 197 height 15
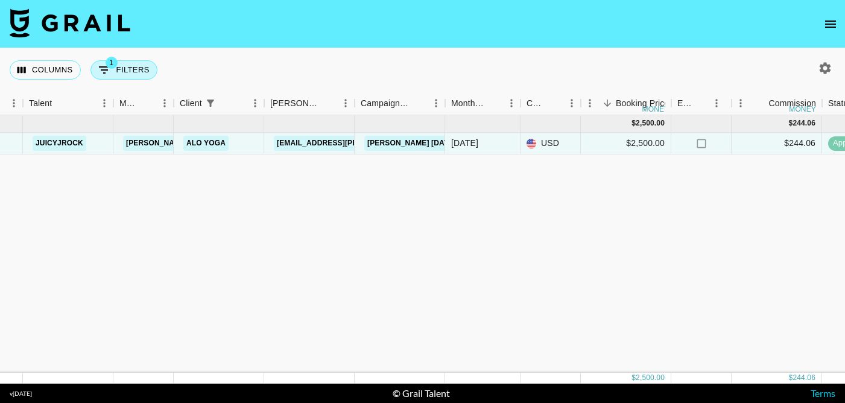
click at [132, 73] on button "1 Filters" at bounding box center [124, 69] width 67 height 19
select select "clientId"
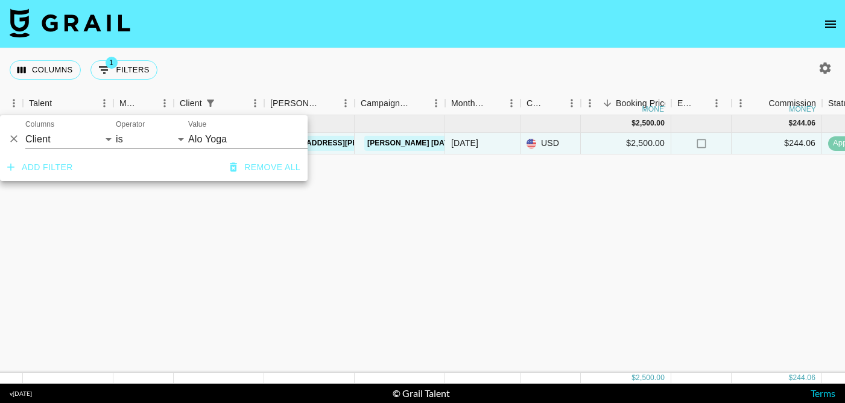
click at [223, 134] on input "Alo Yoga" at bounding box center [261, 139] width 147 height 19
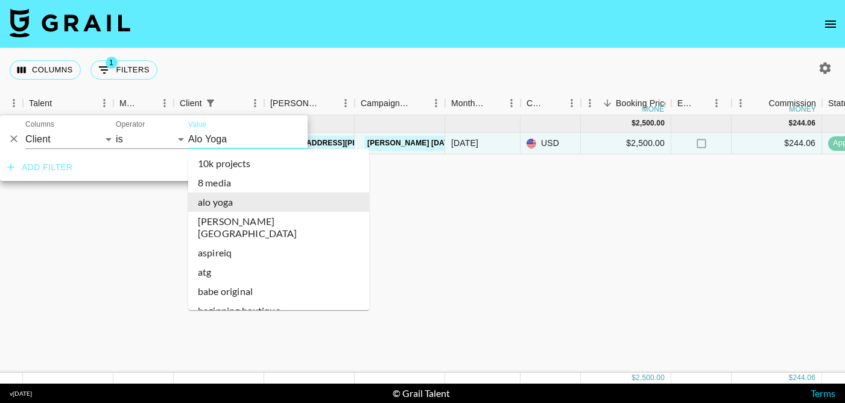
click at [223, 134] on input "Alo Yoga" at bounding box center [261, 139] width 147 height 19
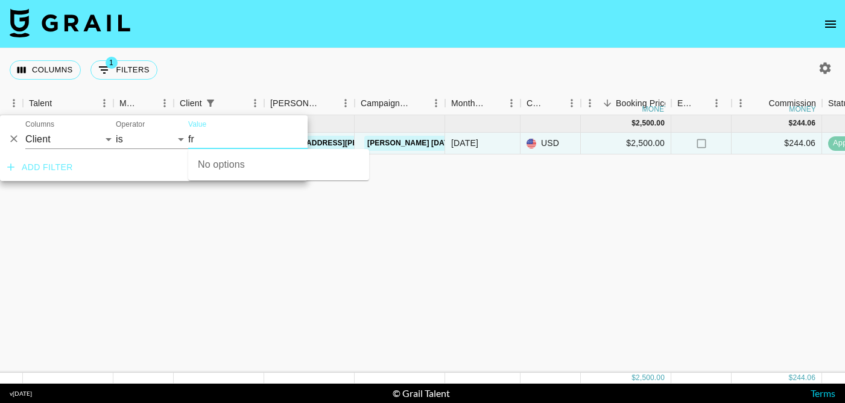
type input "f"
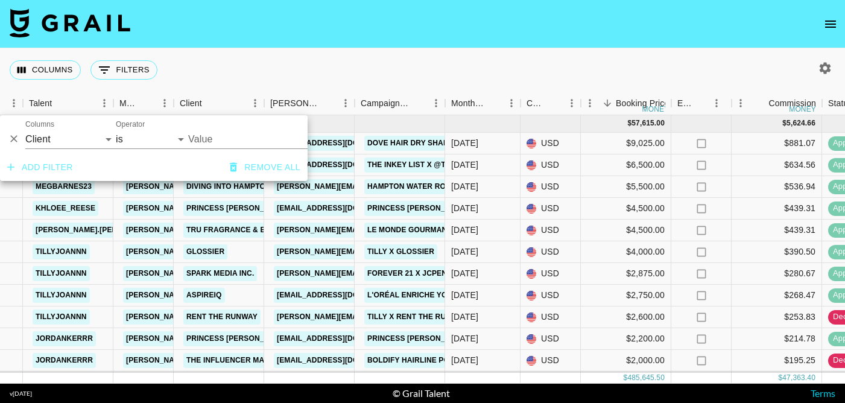
click at [253, 139] on input "Value" at bounding box center [269, 139] width 163 height 19
type input "F"
type input "m"
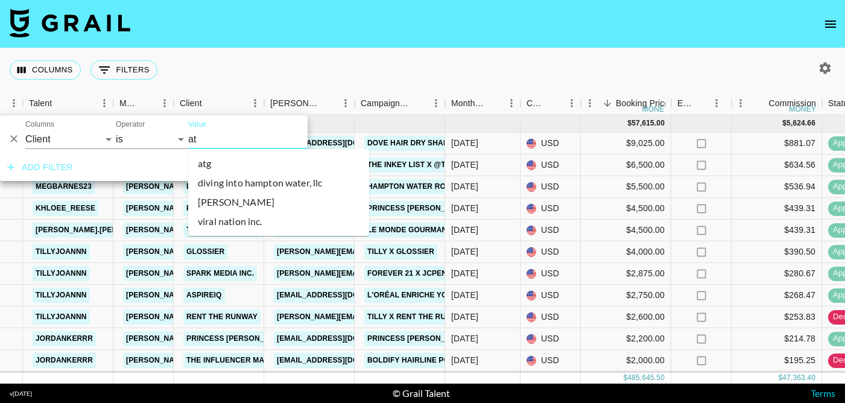
type input "a"
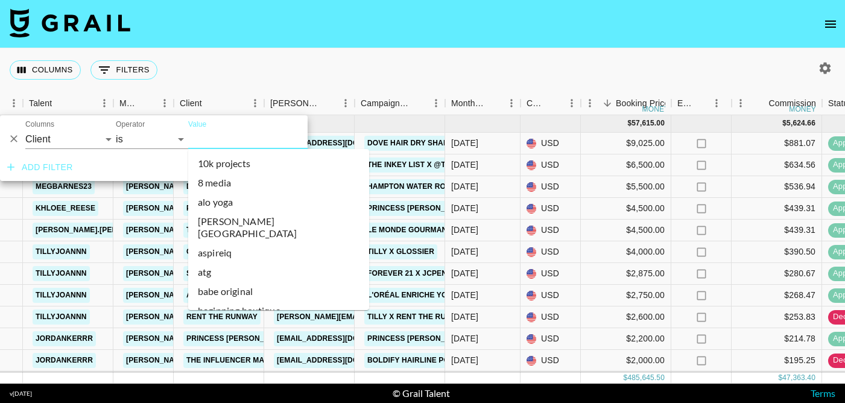
click at [265, 226] on li "anastasia beverly hills" at bounding box center [278, 227] width 181 height 31
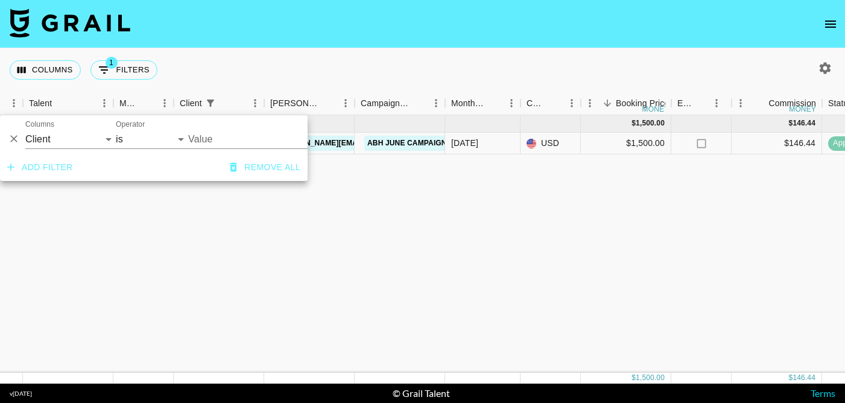
type input "Anastasia Beverly Hills"
click at [408, 231] on div "Jun '25 ( 1 ) $ 1,500.00 $ 146.44 rec4W2ZvfkzZMYZI6 brooklynmcaldwell hannah@gr…" at bounding box center [774, 244] width 2003 height 258
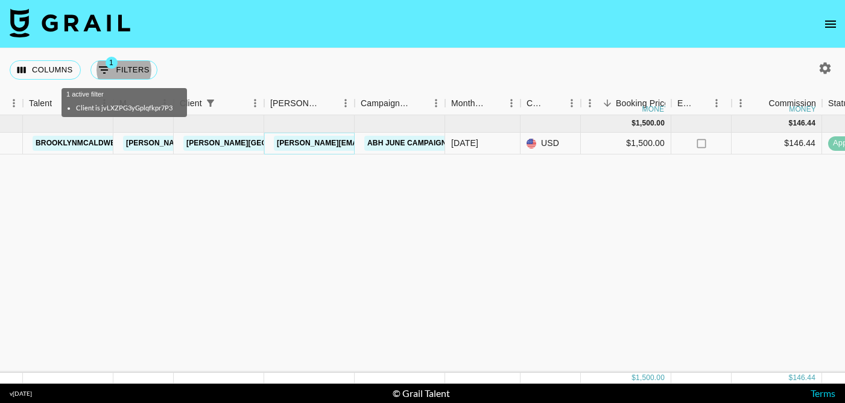
click at [310, 145] on link "m.petrosky@anastasiabeverlyhills.com" at bounding box center [372, 143] width 197 height 15
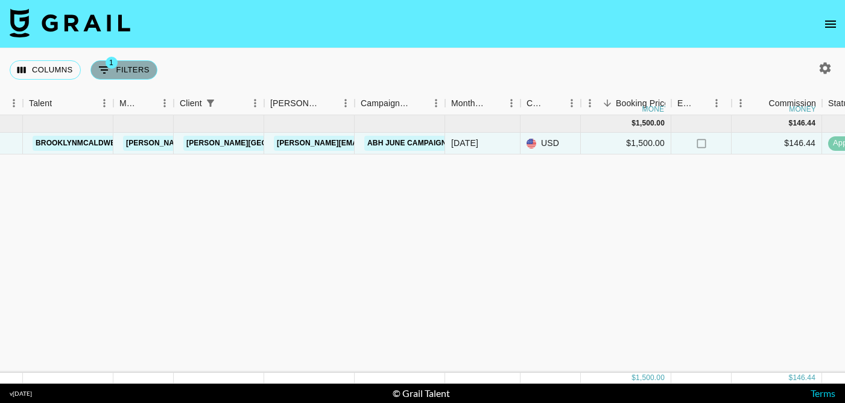
click at [133, 67] on button "1 Filters" at bounding box center [124, 69] width 67 height 19
select select "clientId"
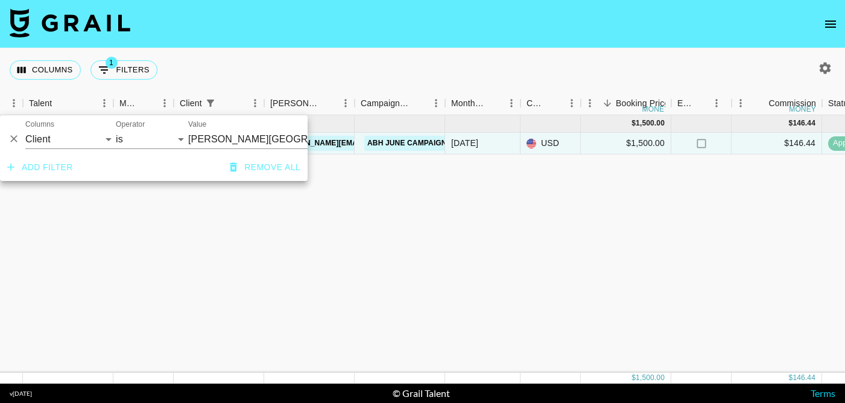
drag, startPoint x: 11, startPoint y: 139, endPoint x: 142, endPoint y: 170, distance: 134.9
click at [11, 139] on icon "Delete" at bounding box center [14, 139] width 12 height 12
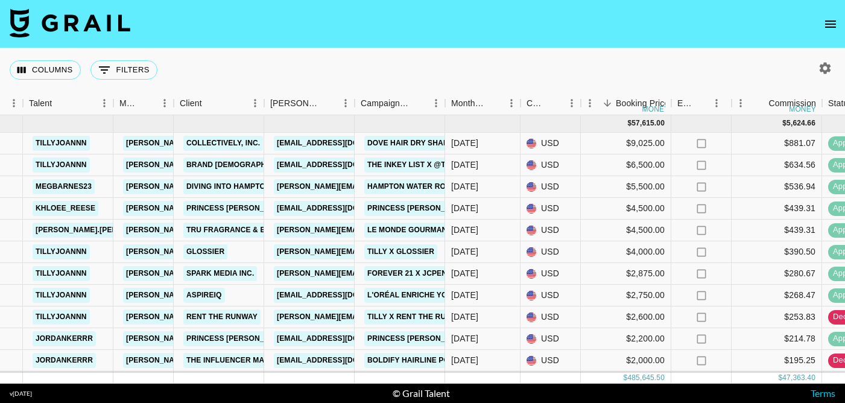
click at [331, 58] on div "Columns 0 Filters + Booking" at bounding box center [422, 69] width 845 height 43
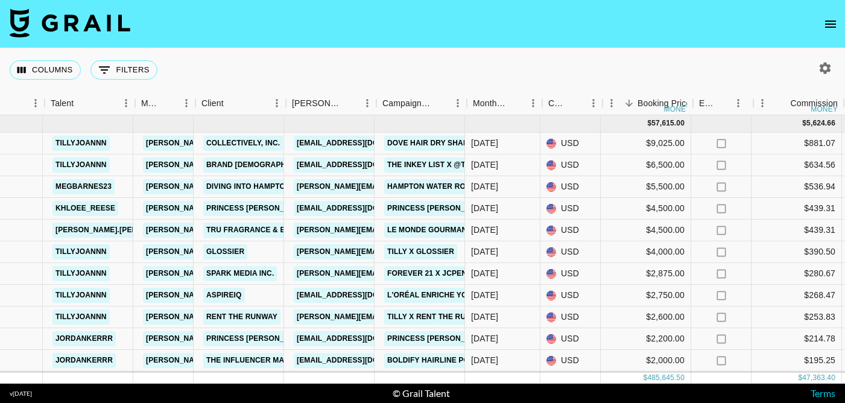
scroll to position [0, 206]
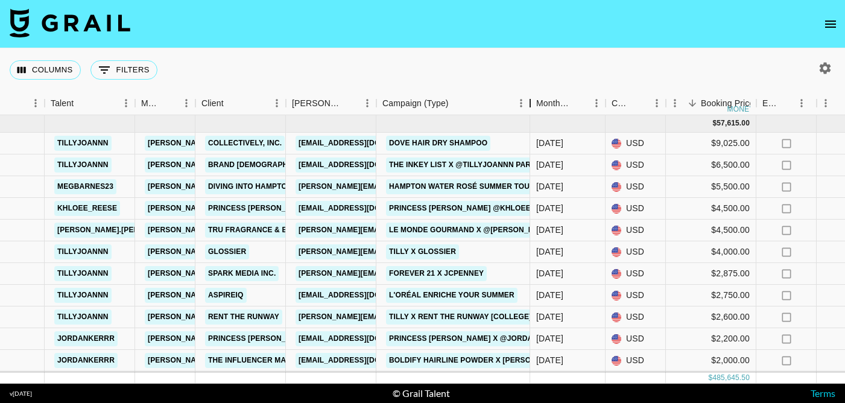
drag, startPoint x: 468, startPoint y: 102, endPoint x: 531, endPoint y: 103, distance: 63.4
click at [531, 103] on div "Campaign (Type)" at bounding box center [530, 104] width 14 height 24
click at [317, 139] on link "kassius@collectivelyinc.com" at bounding box center [363, 143] width 135 height 15
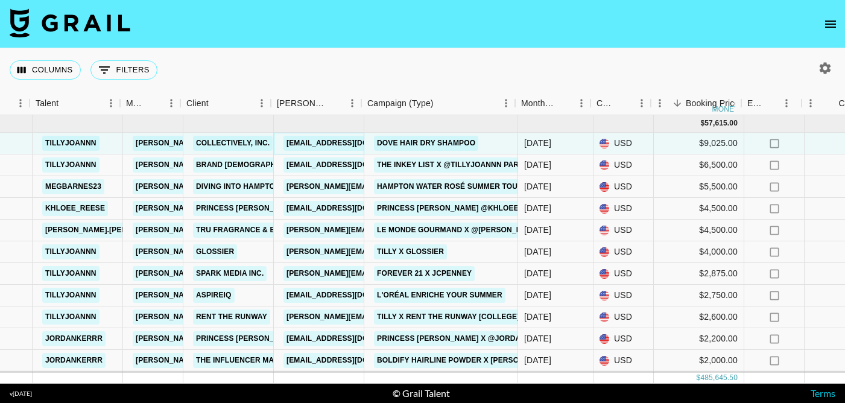
scroll to position [0, 221]
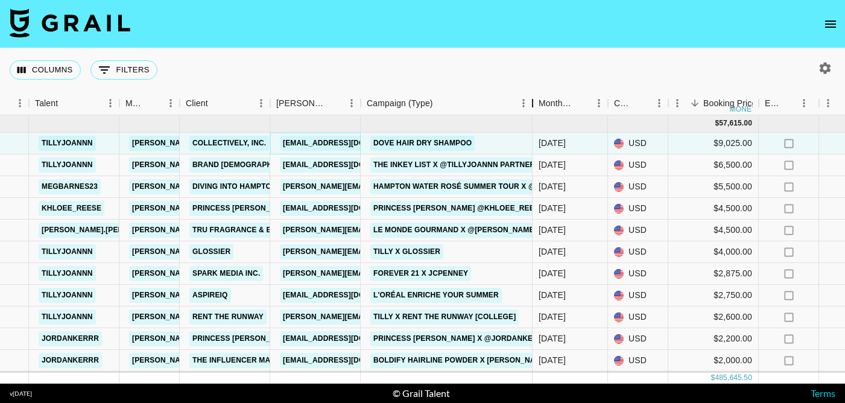
drag, startPoint x: 516, startPoint y: 108, endPoint x: 534, endPoint y: 110, distance: 18.2
click at [534, 110] on div "Campaign (Type)" at bounding box center [533, 104] width 14 height 24
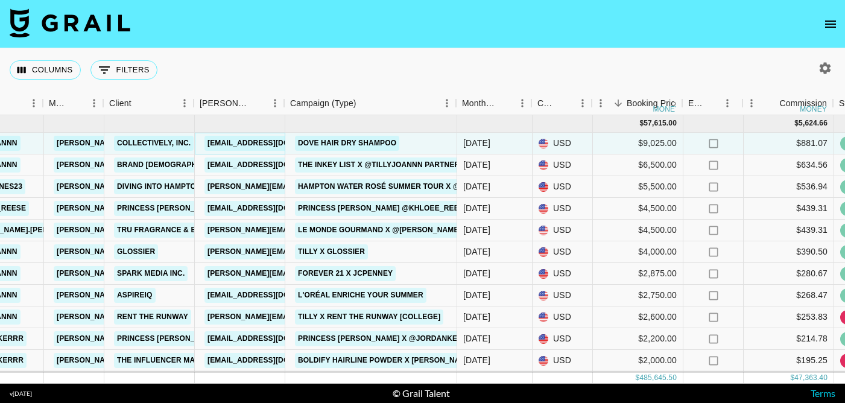
scroll to position [0, 298]
click at [230, 189] on link "jessica@hamptonwaterwine.com" at bounding box center [301, 186] width 197 height 15
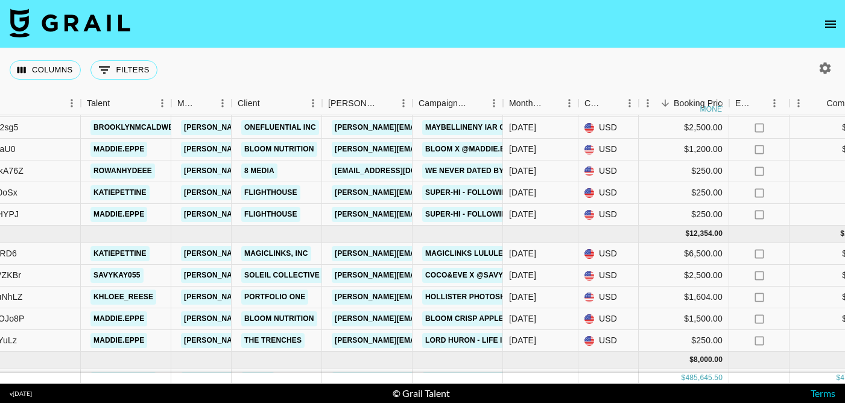
scroll to position [4098, 170]
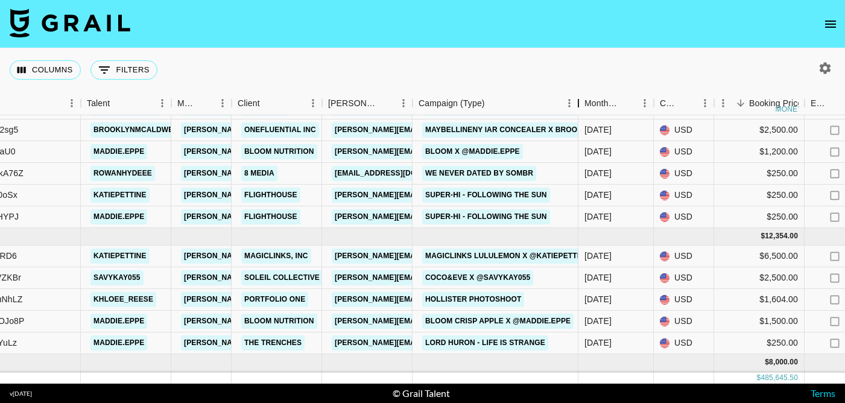
drag, startPoint x: 504, startPoint y: 109, endPoint x: 579, endPoint y: 109, distance: 75.4
click at [579, 109] on div "Campaign (Type)" at bounding box center [578, 104] width 14 height 24
click at [368, 280] on link "sarah.rahman@cocoandeve.com" at bounding box center [461, 277] width 259 height 15
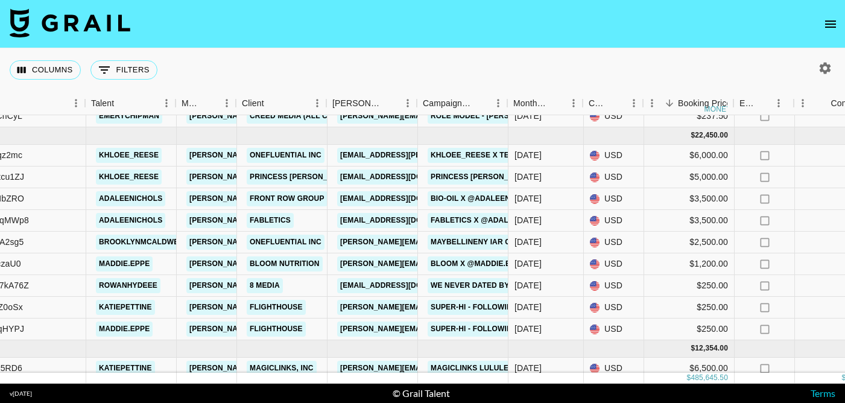
scroll to position [3986, 163]
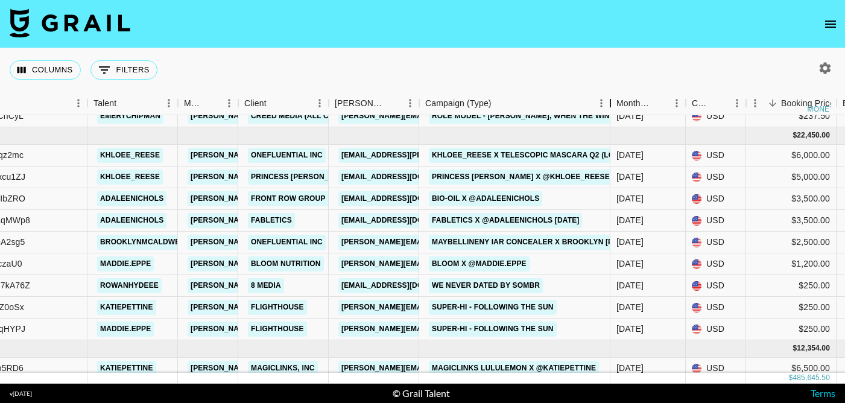
drag, startPoint x: 509, startPoint y: 103, endPoint x: 609, endPoint y: 117, distance: 101.8
click at [609, 117] on div "Month Due Airtable ID Talent Manager Client Booker Campaign (Type) Month Due Cu…" at bounding box center [422, 238] width 845 height 292
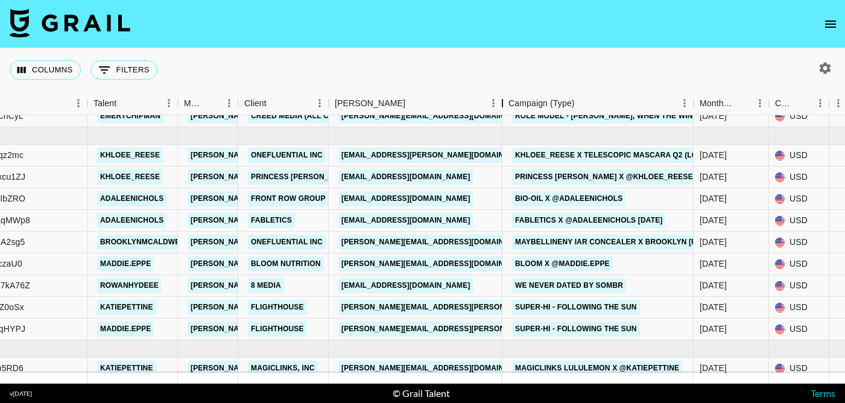
drag, startPoint x: 418, startPoint y: 101, endPoint x: 501, endPoint y: 101, distance: 83.9
click at [501, 103] on div "Booker" at bounding box center [502, 104] width 14 height 24
click at [463, 151] on link "charlotte.drinkwater@onefluential.com" at bounding box center [436, 155] width 197 height 15
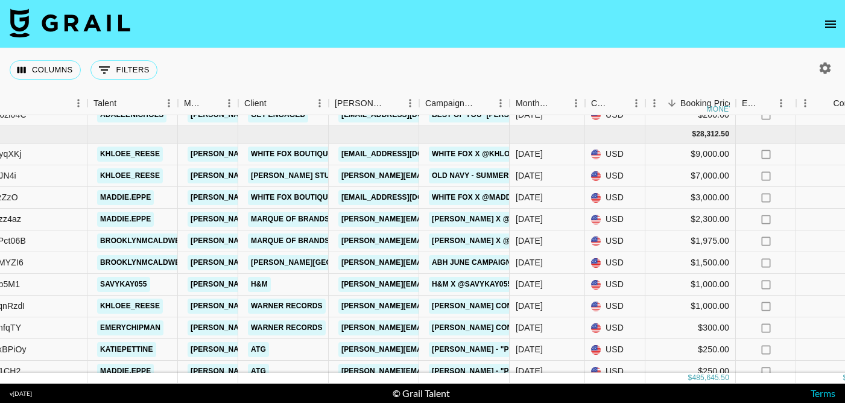
scroll to position [3647, 163]
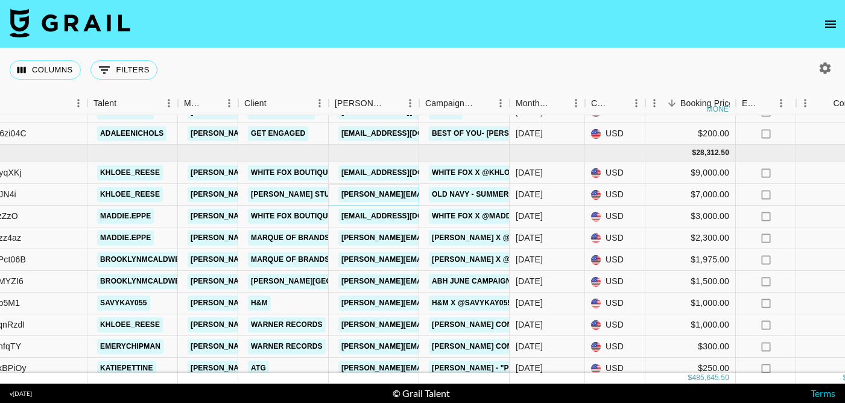
click at [393, 193] on link "[PERSON_NAME][EMAIL_ADDRESS][PERSON_NAME][DOMAIN_NAME]" at bounding box center [467, 194] width 259 height 15
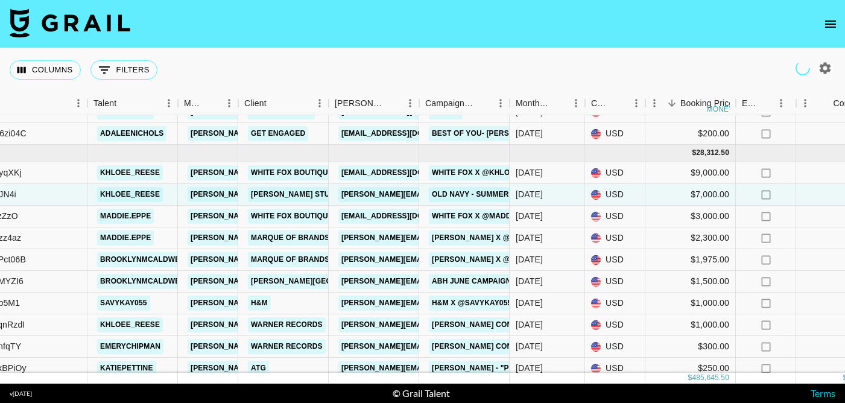
click at [825, 69] on icon "button" at bounding box center [825, 68] width 14 height 14
select select "Aug '24"
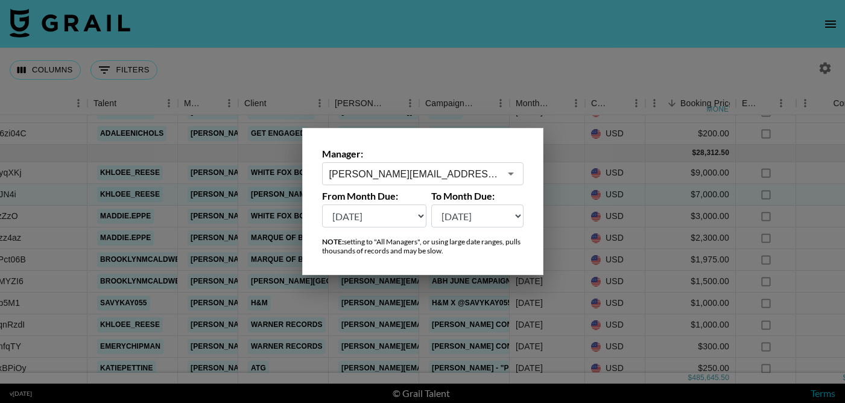
click at [465, 164] on div "hannah@grail-talent.com ​" at bounding box center [423, 173] width 202 height 23
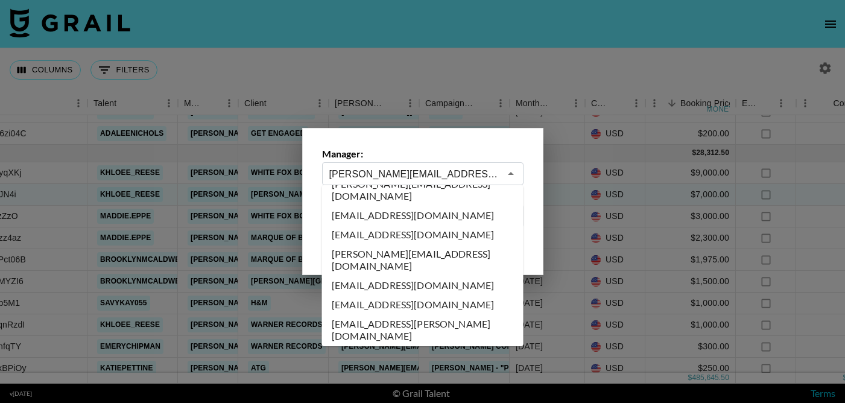
scroll to position [0, 0]
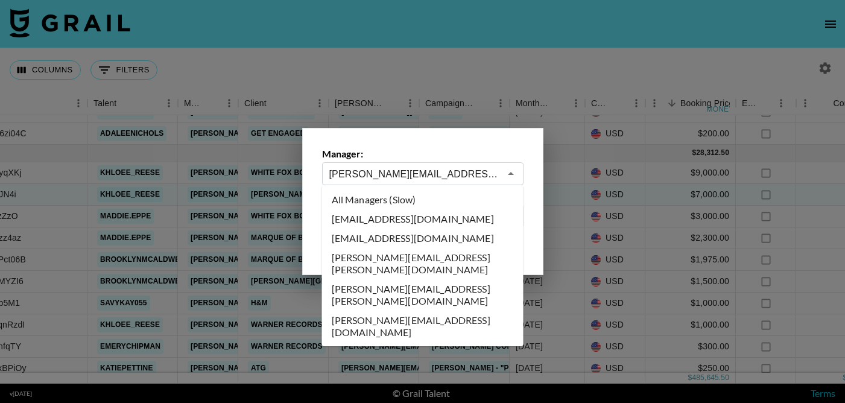
click at [437, 200] on li "All Managers (Slow)" at bounding box center [423, 199] width 202 height 19
type input "All Managers (Slow)"
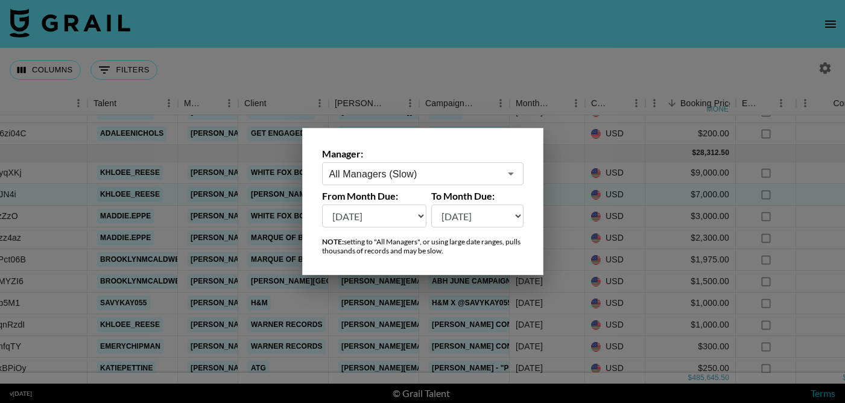
scroll to position [0, 163]
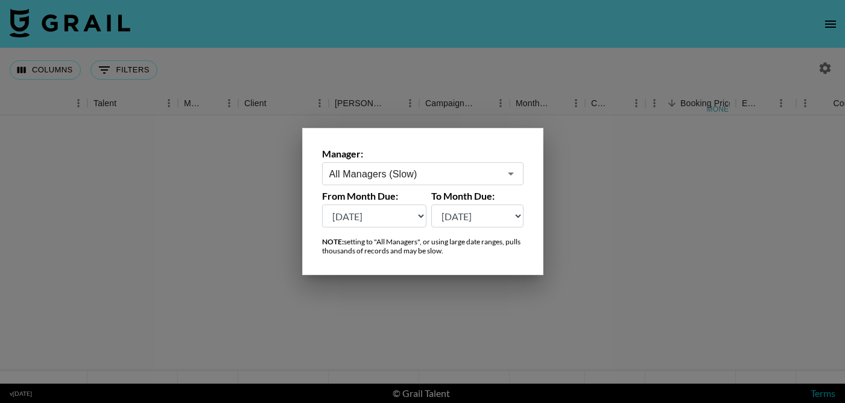
click at [418, 48] on div at bounding box center [422, 201] width 845 height 403
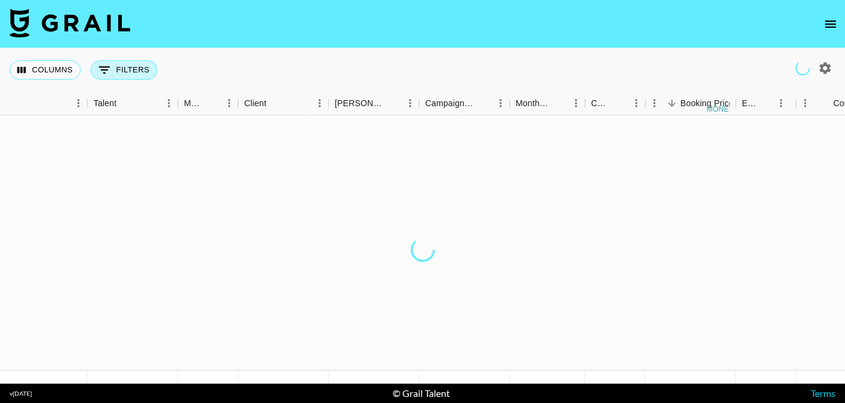
click at [139, 63] on button "0 Filters" at bounding box center [124, 69] width 67 height 19
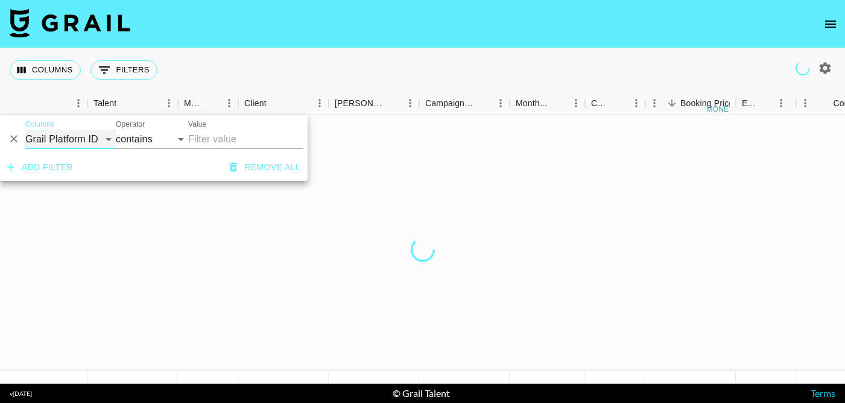
click at [81, 140] on select "Grail Platform ID Airtable ID Talent Manager Client Booker Campaign (Type) Date…" at bounding box center [70, 139] width 91 height 19
click at [215, 140] on input "Value" at bounding box center [245, 139] width 115 height 19
type input "lu"
click at [319, 276] on div at bounding box center [838, 243] width 2003 height 256
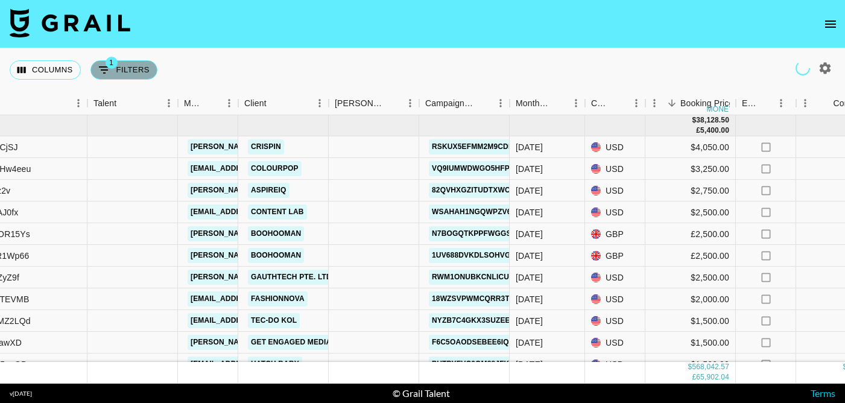
click at [140, 74] on button "1 Filters" at bounding box center [124, 69] width 67 height 19
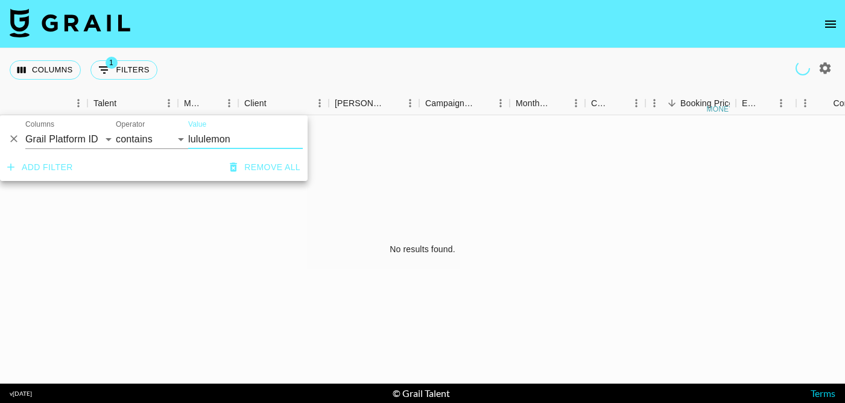
click at [223, 141] on input "lululemon" at bounding box center [245, 139] width 115 height 19
type input "lululemon"
click at [80, 143] on select "Grail Platform ID Airtable ID Talent Manager Client Booker Campaign (Type) Date…" at bounding box center [70, 139] width 91 height 19
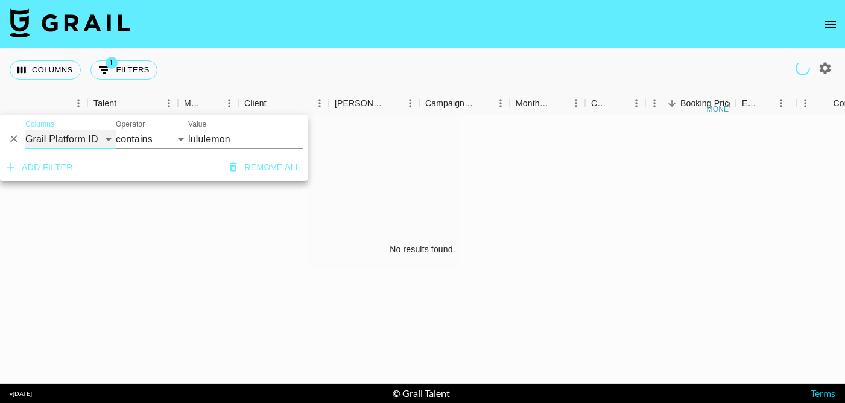
select select "clientId"
select select "is"
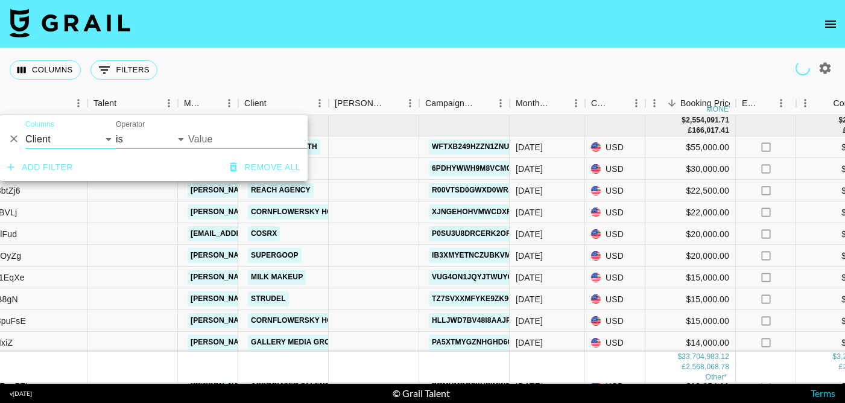
click at [224, 136] on input "Value" at bounding box center [269, 139] width 163 height 19
click at [211, 133] on input "Value" at bounding box center [269, 139] width 163 height 19
click at [213, 137] on input "lululemon" at bounding box center [269, 139] width 163 height 19
type input "Rat and boa"
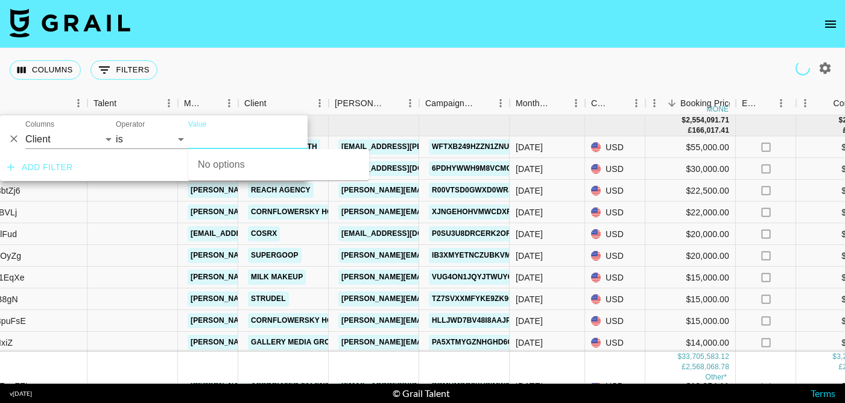
click at [213, 139] on input "Value" at bounding box center [269, 139] width 163 height 19
type input "purple"
click at [246, 140] on input "Value" at bounding box center [269, 139] width 163 height 19
click at [240, 139] on input "Value" at bounding box center [269, 139] width 163 height 19
click at [232, 140] on input "Value" at bounding box center [269, 139] width 163 height 19
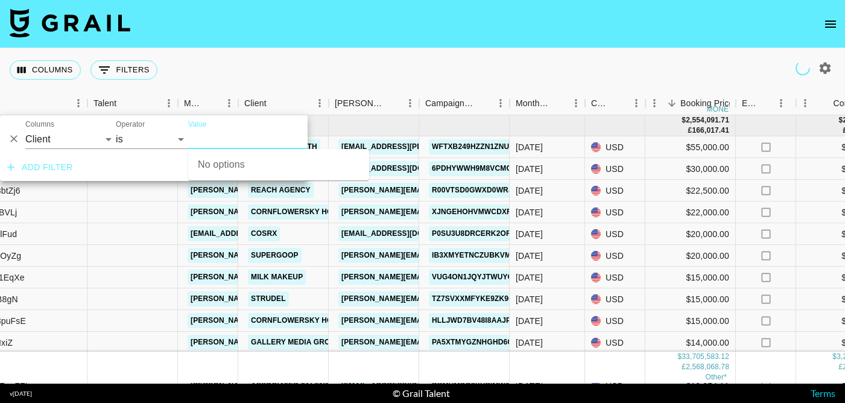
click at [827, 71] on icon "button" at bounding box center [825, 67] width 11 height 11
select select "Aug '24"
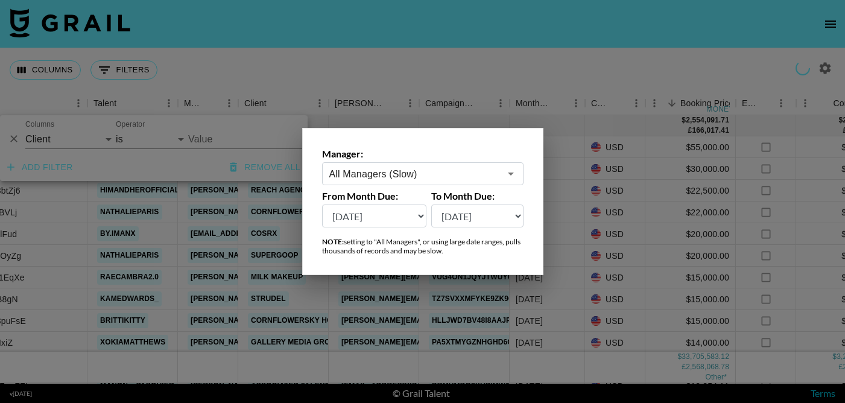
type input "All Managers (Slow)"
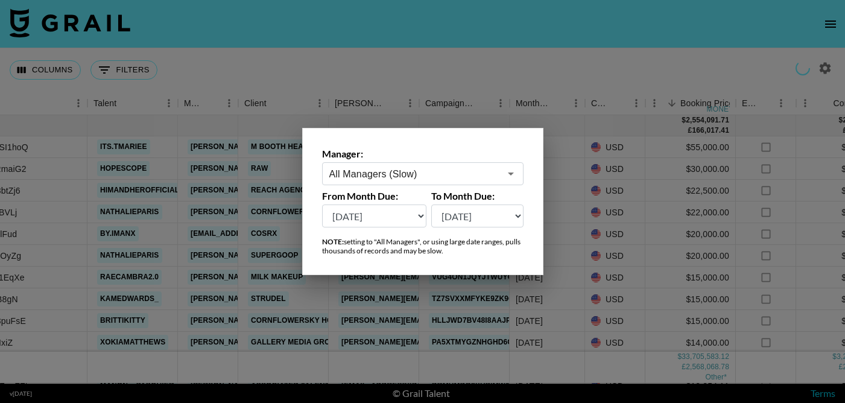
click at [406, 224] on select "Aug '26 Jul '26 Jun '26 May '26 Apr '26 Mar '26 Feb '26 Jan '26 Dec '25 Nov '25…" at bounding box center [374, 216] width 105 height 23
select select "Aug '25"
click at [418, 216] on select "Aug '26 Jul '26 Jun '26 May '26 Apr '26 Mar '26 Feb '26 Jan '26 Dec '25 Nov '25…" at bounding box center [374, 216] width 105 height 23
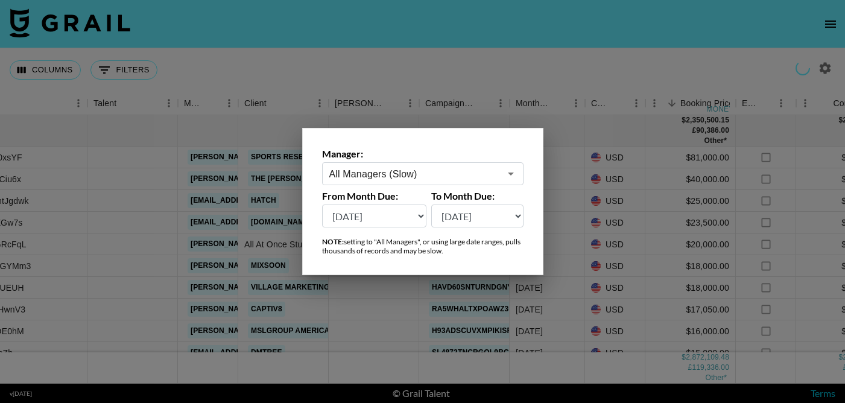
click at [472, 73] on div at bounding box center [422, 201] width 845 height 403
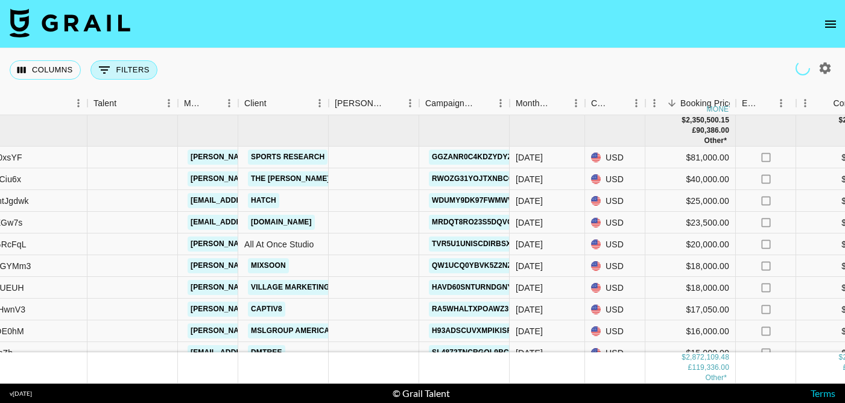
click at [129, 73] on button "0 Filters" at bounding box center [124, 69] width 67 height 19
select select "clientId"
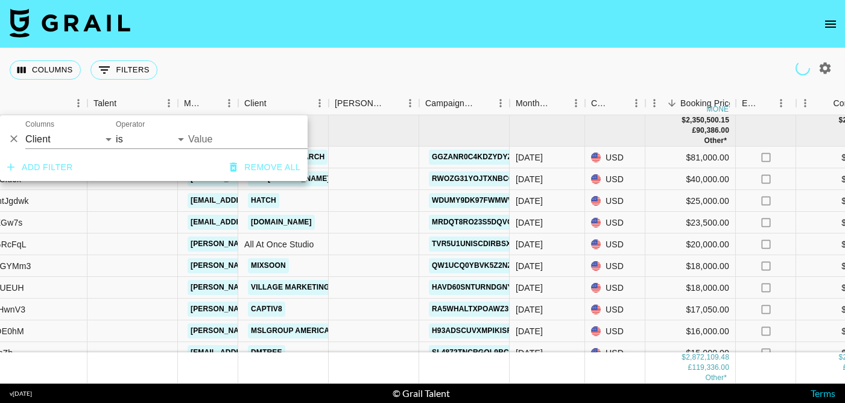
click at [227, 130] on input "Value" at bounding box center [269, 139] width 163 height 19
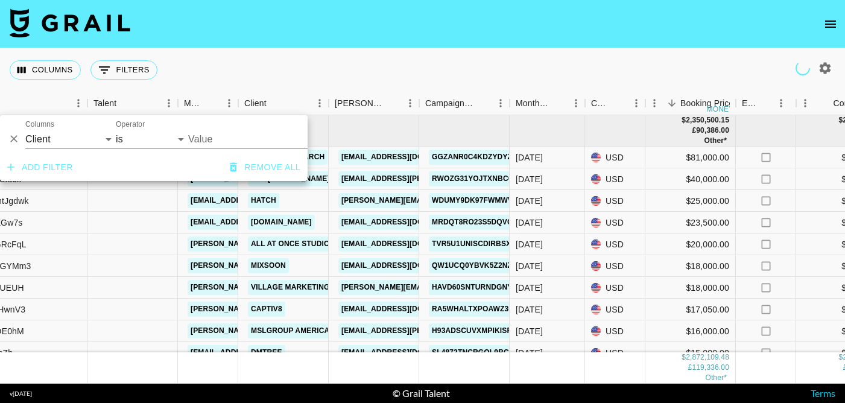
click at [226, 133] on input "Value" at bounding box center [269, 139] width 163 height 19
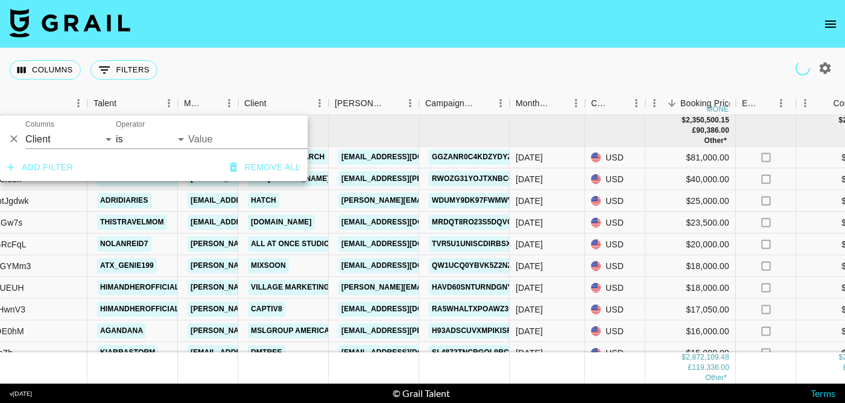
click at [197, 139] on input "Value" at bounding box center [269, 139] width 163 height 19
click at [192, 138] on input "Value" at bounding box center [269, 139] width 163 height 19
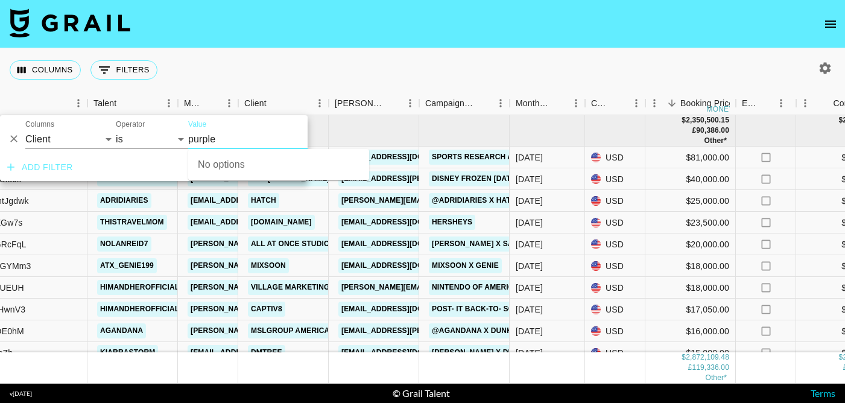
type input "purple"
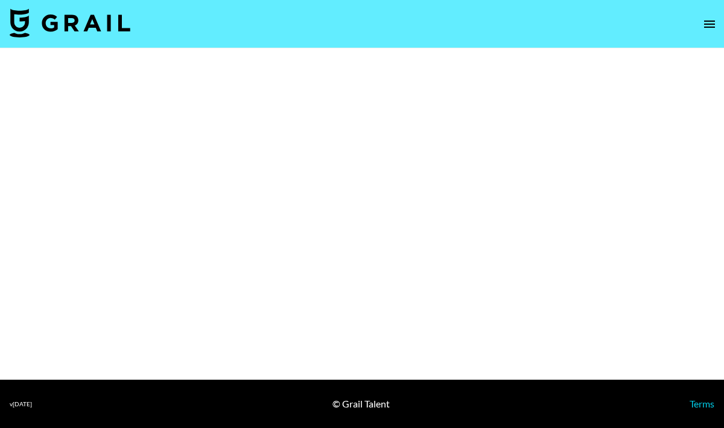
select select "Brand"
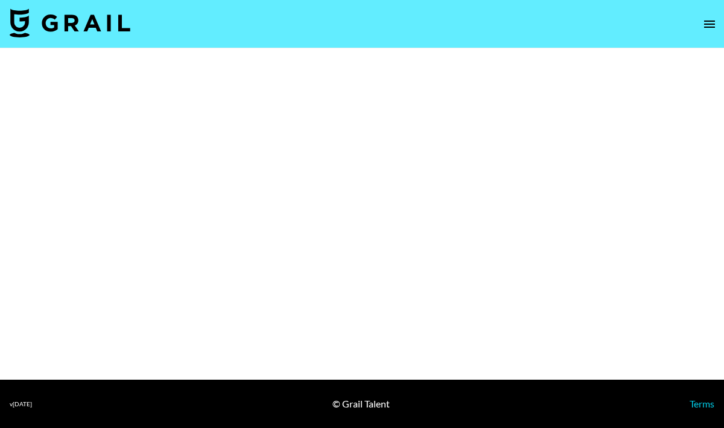
select select "Brand"
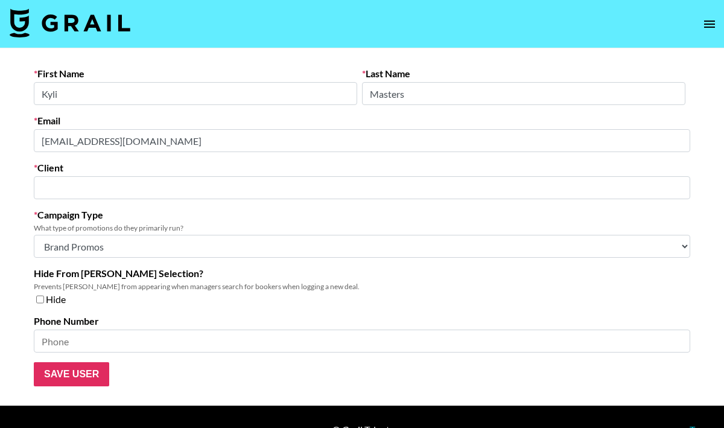
type input "Front Row Group"
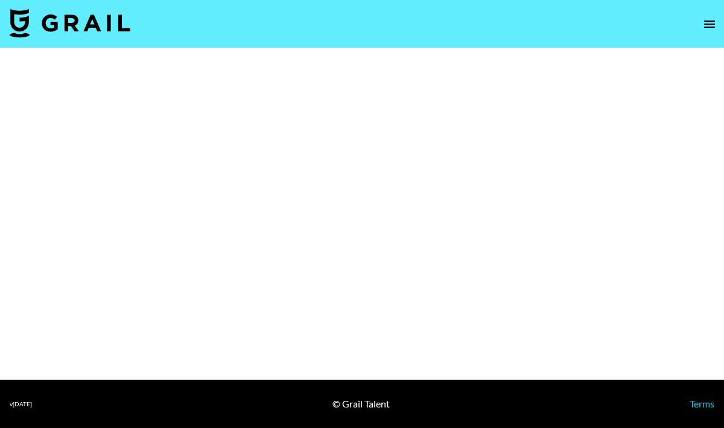
select select "Brand"
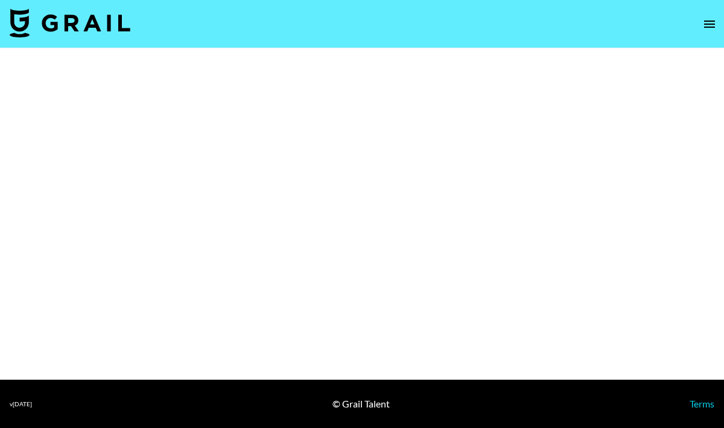
select select "Brand"
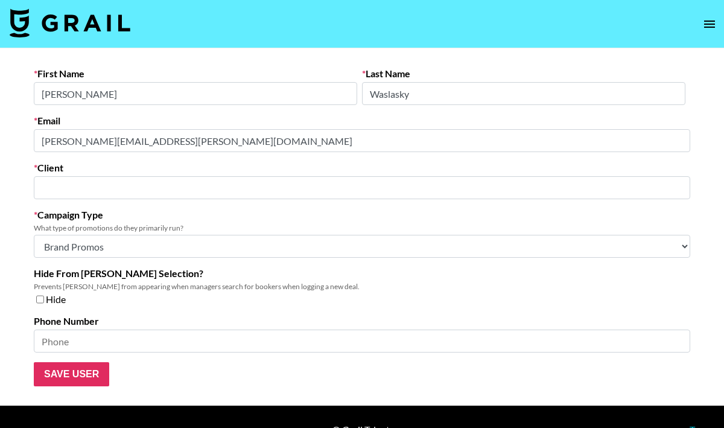
type input "[PERSON_NAME] Studio"
